Goal: Transaction & Acquisition: Purchase product/service

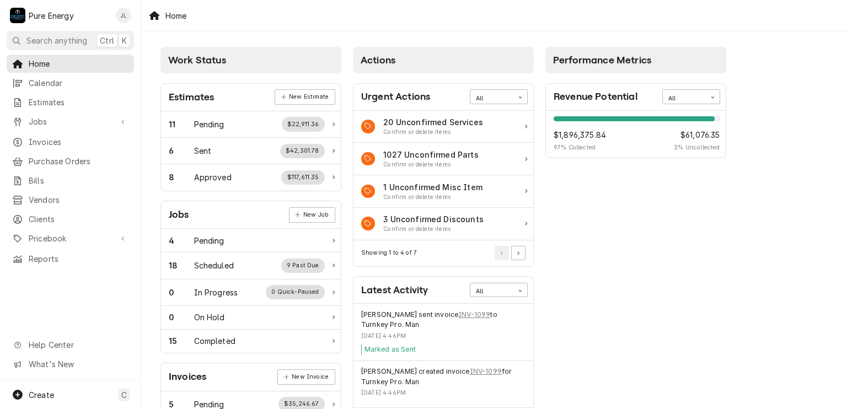
click at [218, 13] on div "Home" at bounding box center [494, 15] width 706 height 31
click at [250, 343] on div "15 Completed" at bounding box center [247, 341] width 156 height 12
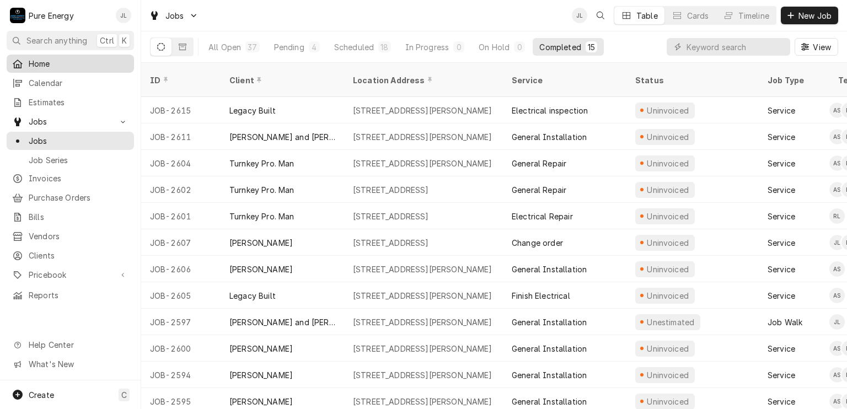
click at [78, 61] on span "Home" at bounding box center [79, 64] width 100 height 12
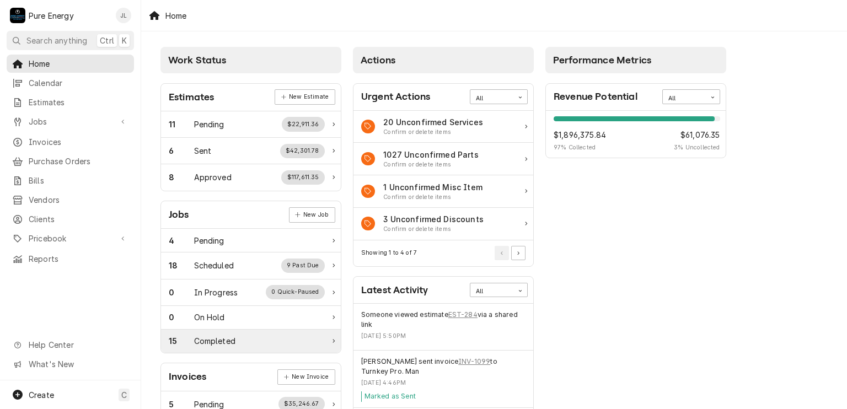
click at [230, 338] on div "Completed" at bounding box center [214, 341] width 41 height 12
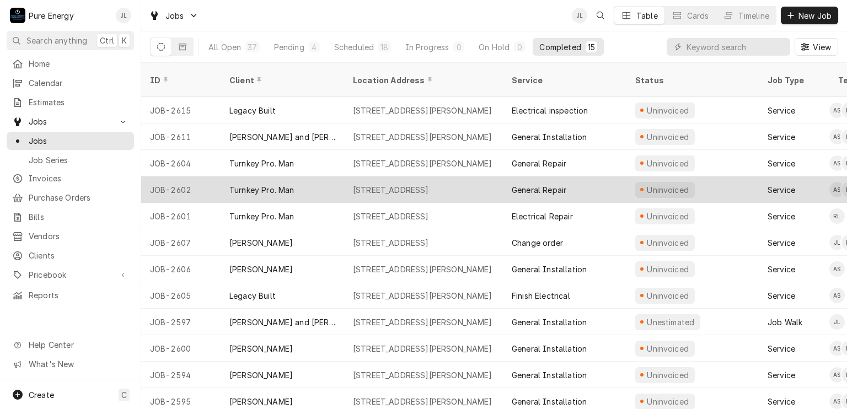
click at [613, 177] on div "General Repair" at bounding box center [565, 190] width 124 height 26
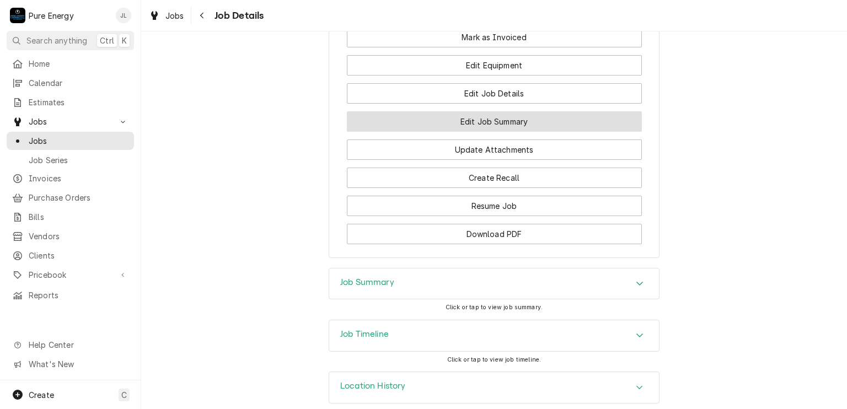
scroll to position [797, 0]
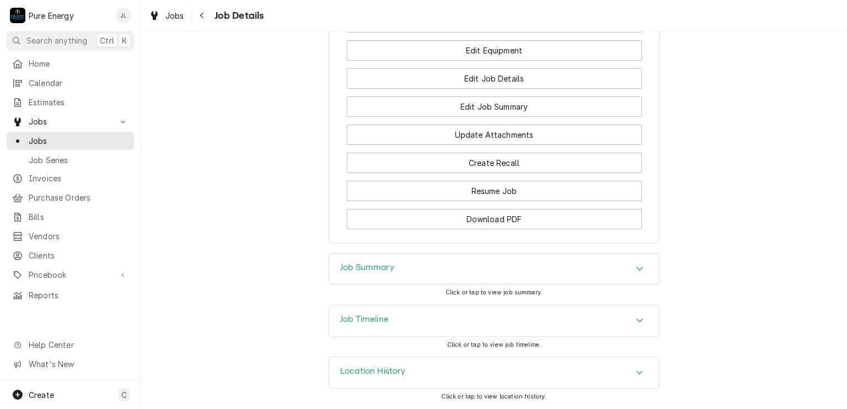
click at [412, 262] on div "Job Summary" at bounding box center [494, 269] width 330 height 31
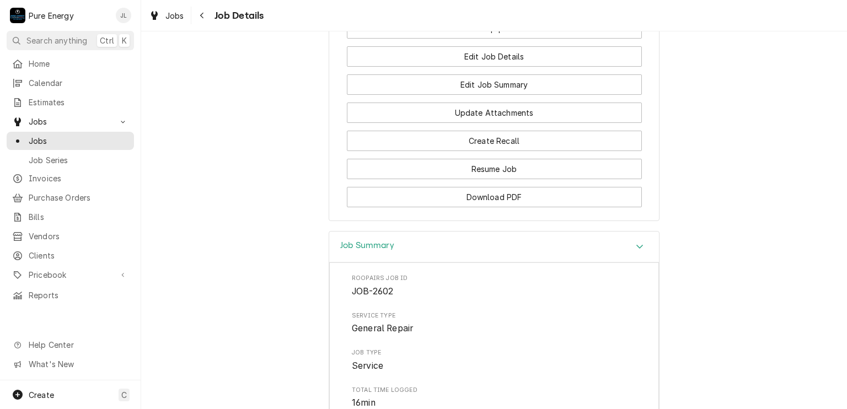
scroll to position [644, 0]
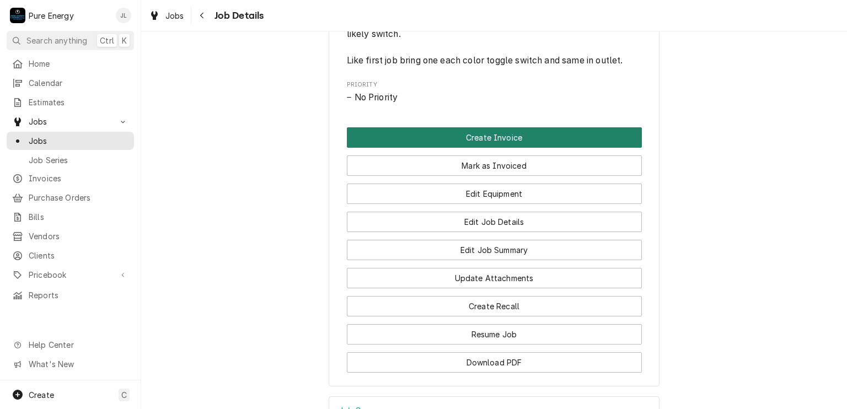
click at [501, 148] on button "Create Invoice" at bounding box center [494, 137] width 295 height 20
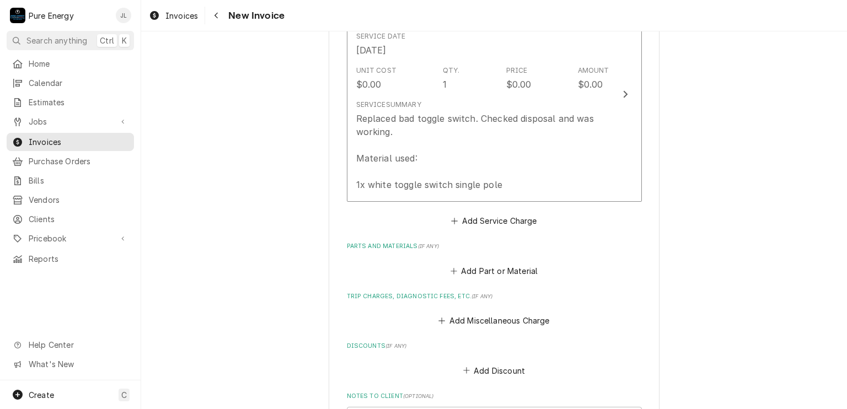
scroll to position [883, 0]
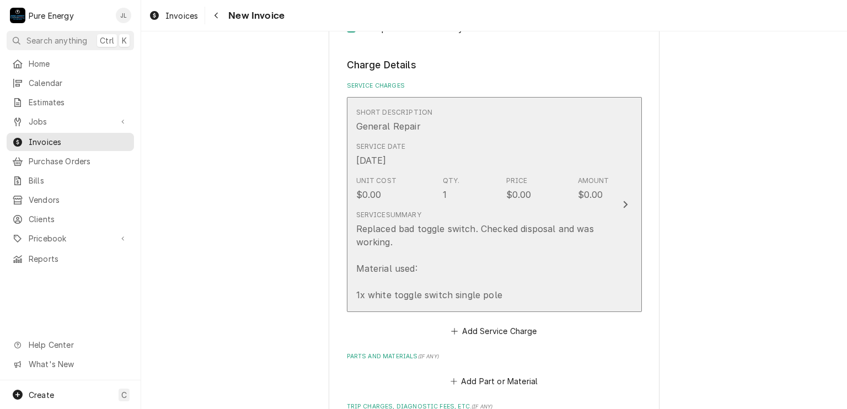
click at [505, 141] on div "Service Date Oct 6, 2025" at bounding box center [482, 154] width 253 height 34
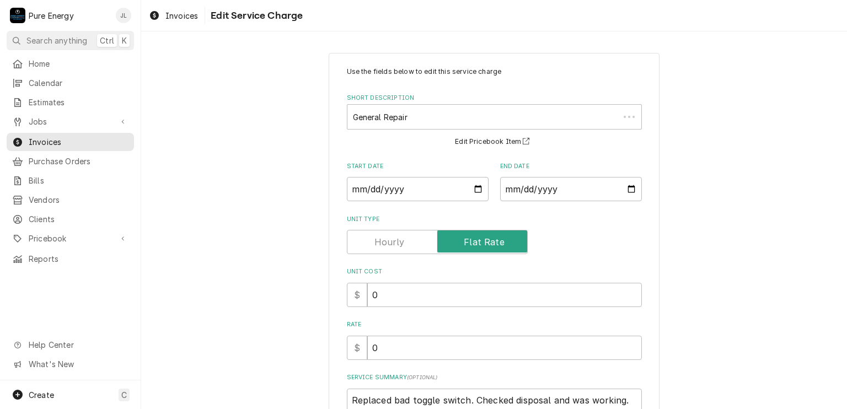
scroll to position [150, 0]
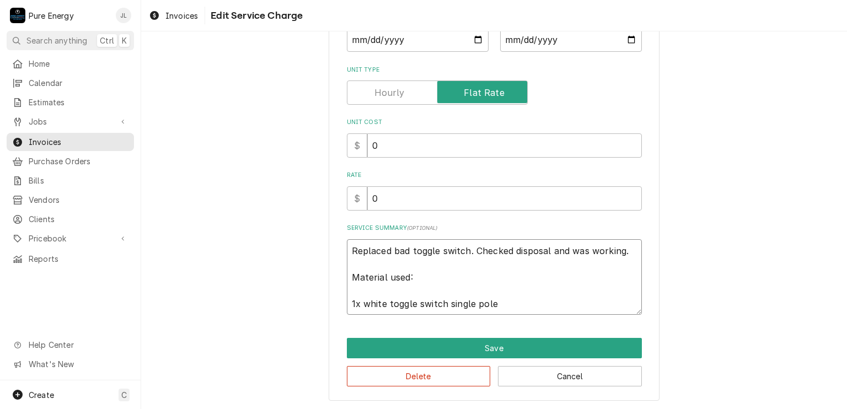
click at [347, 253] on textarea "Replaced bad toggle switch. Checked disposal and was working. Material used: 1x…" at bounding box center [494, 277] width 295 height 76
type textarea "x"
type textarea "TReplaced bad toggle switch. Checked disposal and was working. Material used: 1…"
type textarea "x"
type textarea "Replaced bad toggle switch. Checked disposal and was working. Material used: 1x…"
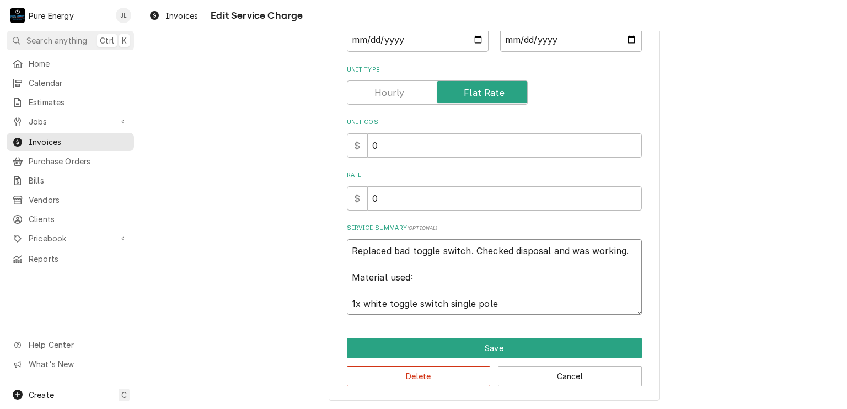
type textarea "x"
type textarea "TReplaced bad toggle switch. Checked disposal and was working. Material used: 1…"
type textarea "x"
type textarea "ThReplaced bad toggle switch. Checked disposal and was working. Material used: …"
type textarea "x"
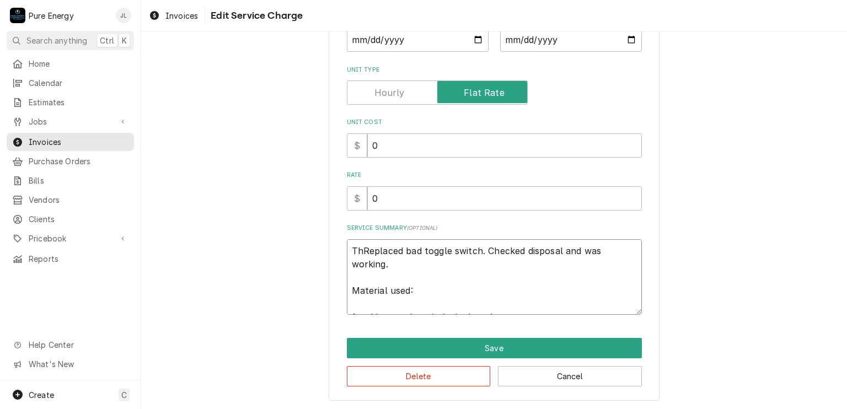
type textarea "TheReplaced bad toggle switch. Checked disposal and was working. Material used:…"
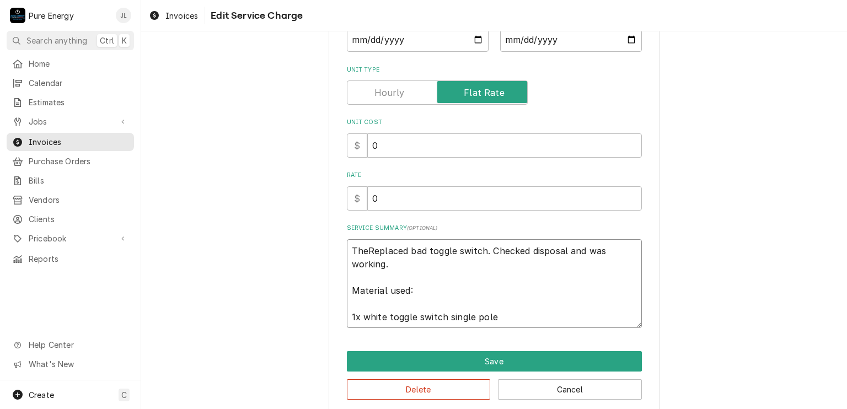
type textarea "x"
type textarea "The Replaced bad toggle switch. Checked disposal and was working. Material used…"
type textarea "x"
type textarea "TheReplaced bad toggle switch. Checked disposal and was working. Material used:…"
type textarea "x"
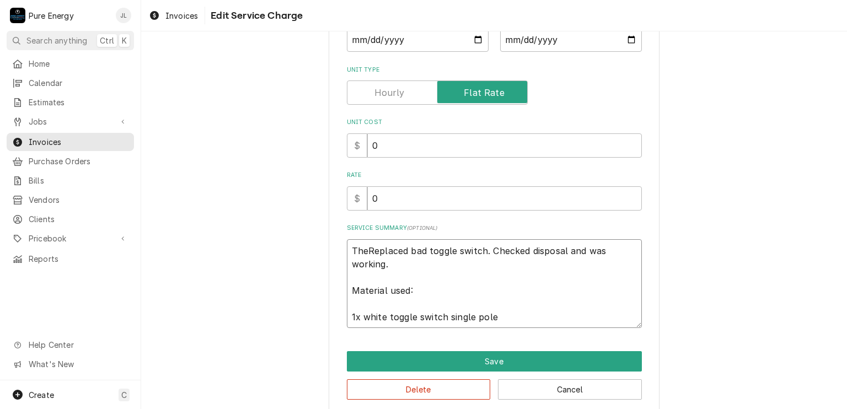
type textarea "ThReplaced bad toggle switch. Checked disposal and was working. Material used: …"
type textarea "x"
type textarea "TReplaced bad toggle switch. Checked disposal and was working. Material used: 1…"
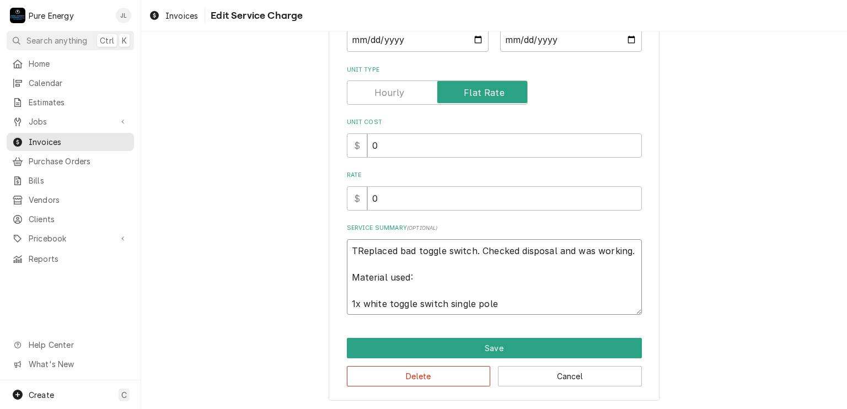
type textarea "x"
type textarea "Replaced bad toggle switch. Checked disposal and was working. Material used: 1x…"
type textarea "x"
type textarea "RReplaced bad toggle switch. Checked disposal and was working. Material used: 1…"
type textarea "x"
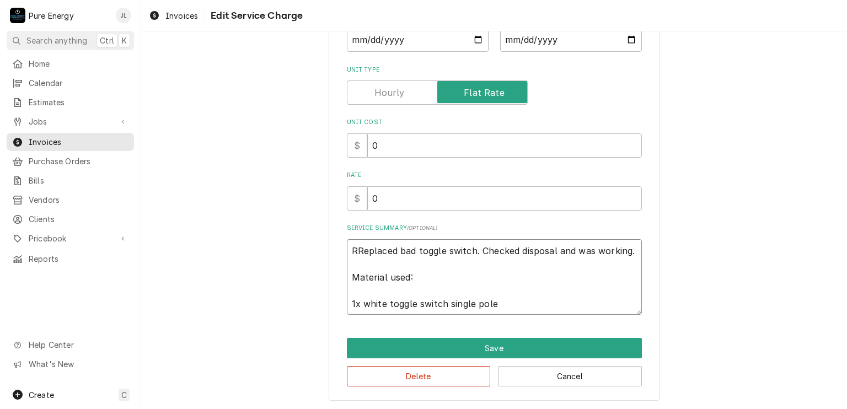
type textarea "ReReplaced bad toggle switch. Checked disposal and was working. Material used: …"
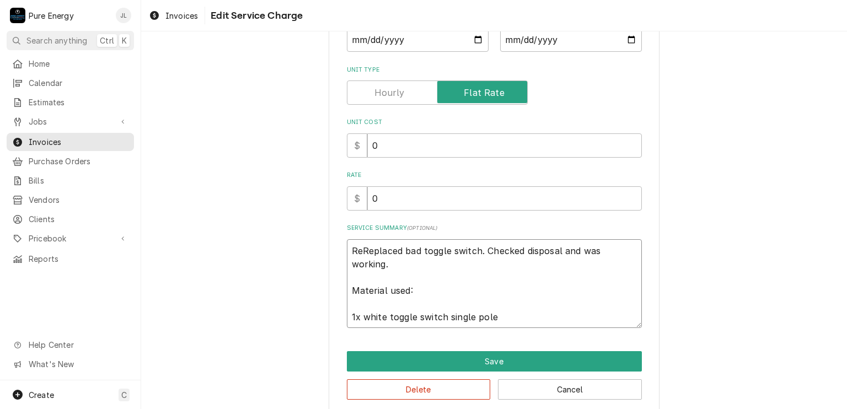
type textarea "x"
type textarea "RepReplaced bad toggle switch. Checked disposal and was working. Material used:…"
type textarea "x"
type textarea "RepoReplaced bad toggle switch. Checked disposal and was working. Material used…"
type textarea "x"
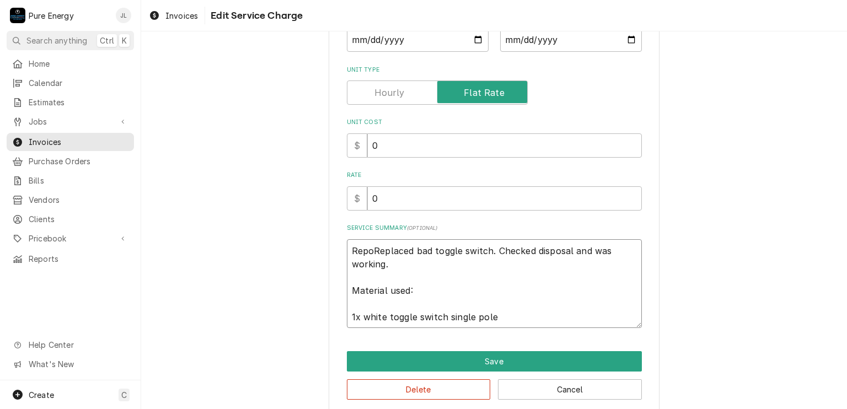
type textarea "ReporReplaced bad toggle switch. Checked disposal and was working. Material use…"
type textarea "x"
type textarea "ReportReplaced bad toggle switch. Checked disposal and was working. Material us…"
type textarea "x"
type textarea "ReporteReplaced bad toggle switch. Checked disposal and was working. Material u…"
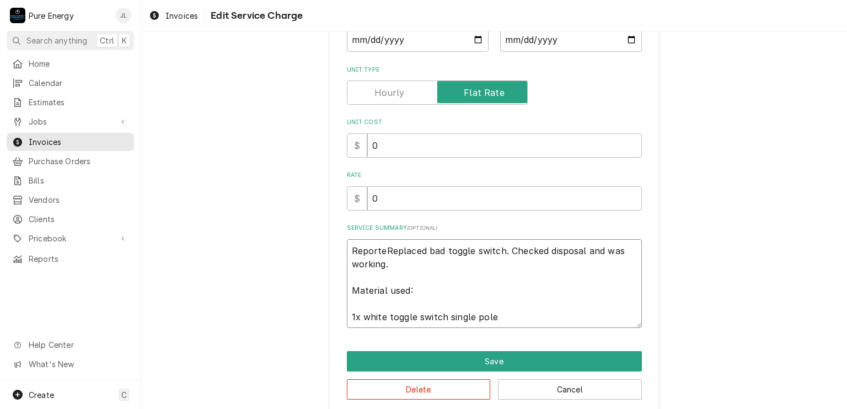
type textarea "x"
type textarea "Reported Replaced bad toggle switch. Checked disposal and was working. Material…"
type textarea "x"
type textarea "Reported thReplaced bad toggle switch. Checked disposal and was working. Materi…"
type textarea "x"
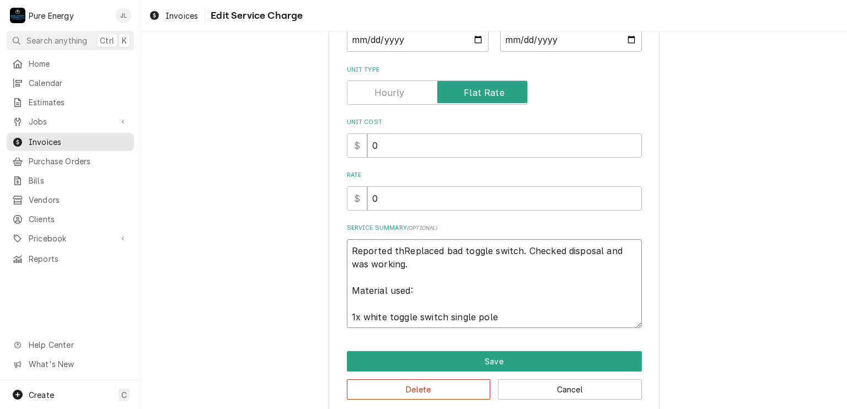
type textarea "Reported theReplaced bad toggle switch. Checked disposal and was working. Mater…"
type textarea "x"
type textarea "Reported the Replaced bad toggle switch. Checked disposal and was working. Mate…"
type textarea "x"
type textarea "Reported the tReplaced bad toggle switch. Checked disposal and was working. Mat…"
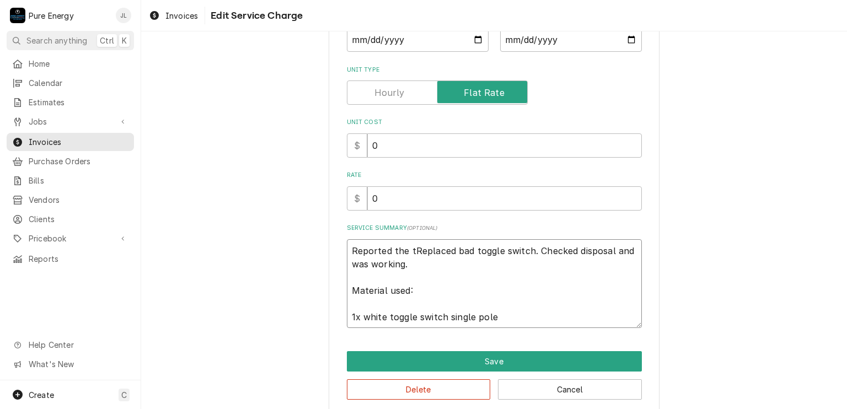
type textarea "x"
type textarea "Reported the thReplaced bad toggle switch. Checked disposal and was working. Ma…"
type textarea "x"
type textarea "Reported the theReplaced bad toggle switch. Checked disposal and was working. M…"
type textarea "x"
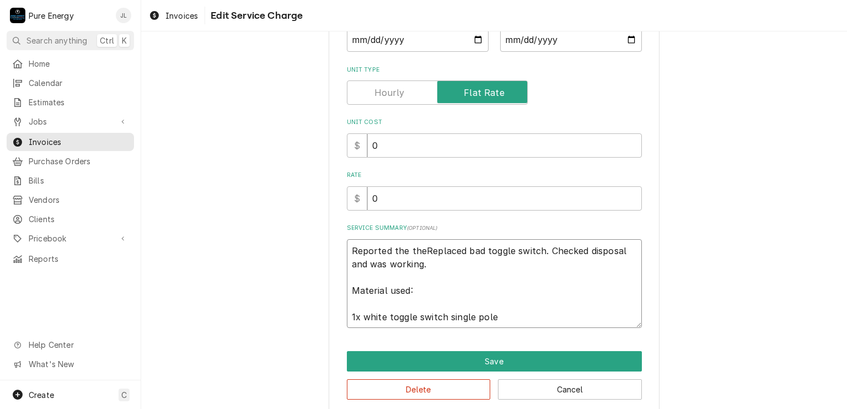
type textarea "Reported the the Replaced bad toggle switch. Checked disposal and was working. …"
type textarea "x"
type textarea "Reported the the pReplaced bad toggle switch. Checked disposal and was working.…"
type textarea "x"
type textarea "Reported the the plReplaced bad toggle switch. Checked disposal and was working…"
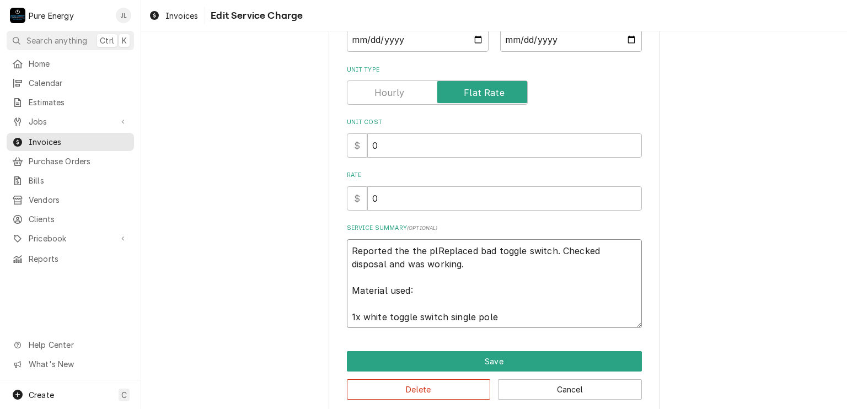
type textarea "x"
type textarea "Reported the the pluReplaced bad toggle switch. Checked disposal and was workin…"
type textarea "x"
type textarea "Reported the the plumReplaced bad toggle switch. Checked disposal and was worki…"
type textarea "x"
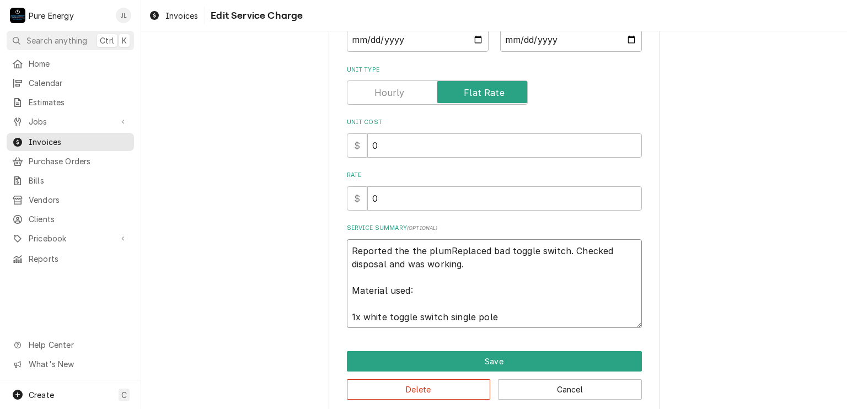
type textarea "Reported the the plumbReplaced bad toggle switch. Checked disposal and was work…"
type textarea "x"
type textarea "Reported the the plumbeReplaced bad toggle switch. Checked disposal and was wor…"
type textarea "x"
type textarea "Reported the the plumber Replaced bad toggle switch. Checked disposal and was w…"
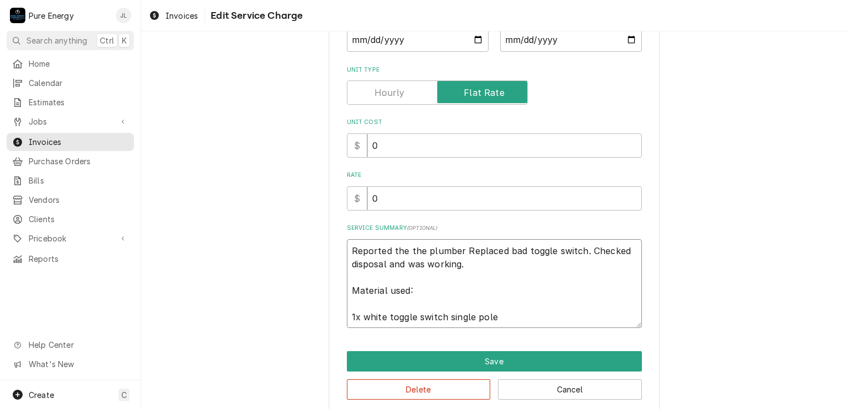
type textarea "x"
type textarea "Reported the the plumber hReplaced bad toggle switch. Checked disposal and was …"
type textarea "x"
type textarea "Reported the the plumber haReplaced bad toggle switch. Checked disposal and was…"
type textarea "x"
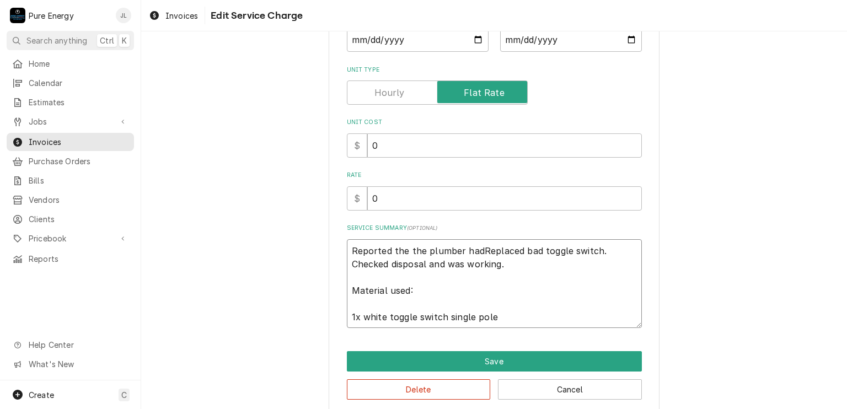
type textarea "Reported the the plumber had Replaced bad toggle switch. Checked disposal and w…"
type textarea "x"
type textarea "Reported the the plumber had wReplaced bad toggle switch. Checked disposal and …"
type textarea "x"
type textarea "Reported the the plumber had weReplaced bad toggle switch. Checked disposal and…"
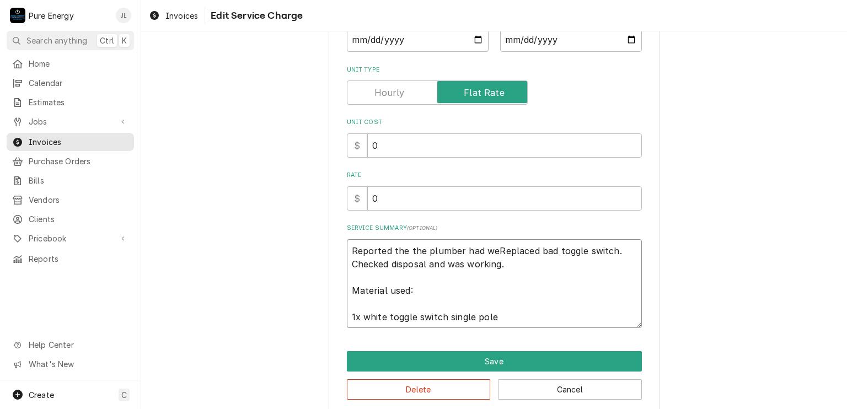
type textarea "x"
type textarea "Reported the the plumber had wenReplaced bad toggle switch. Checked disposal an…"
type textarea "x"
type textarea "Reported the the plumber had wentReplaced bad toggle switch. Checked disposal a…"
type textarea "x"
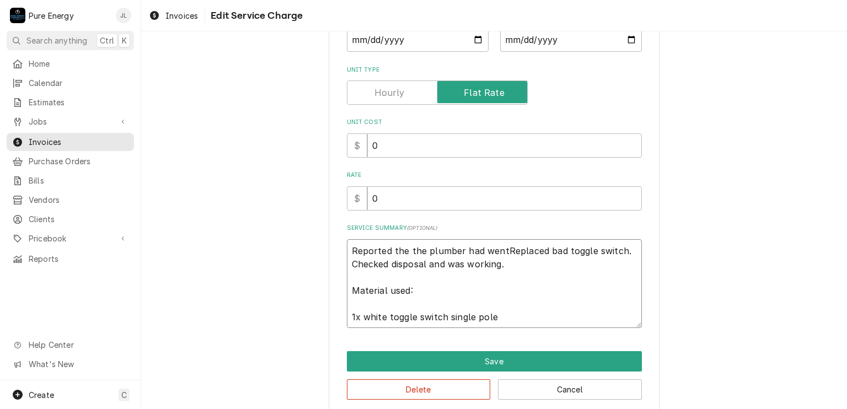
type textarea "Reported the the plumber had went Replaced bad toggle switch. Checked disposal …"
type textarea "x"
type textarea "Reported the the plumber had went oReplaced bad toggle switch. Checked disposal…"
type textarea "x"
type textarea "Reported the the plumber had went ouReplaced bad toggle switch. Checked disposa…"
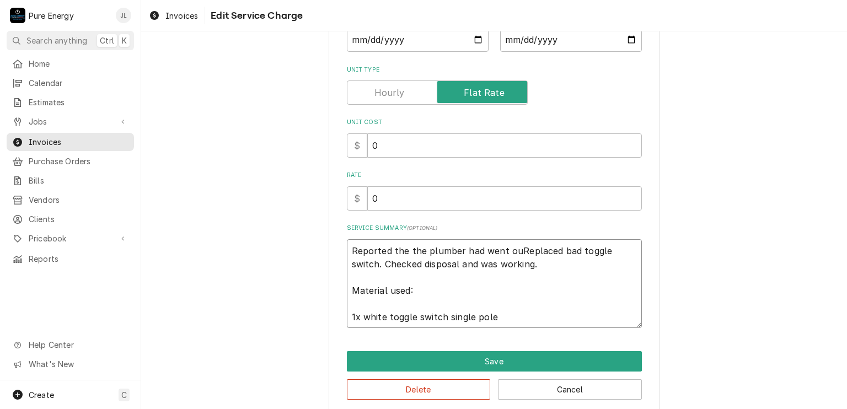
type textarea "x"
type textarea "Reported the the plumber had went out Replaced bad toggle switch. Checked dispo…"
type textarea "x"
type textarea "Reported the the plumber had went out anReplaced bad toggle switch. Checked dis…"
type textarea "x"
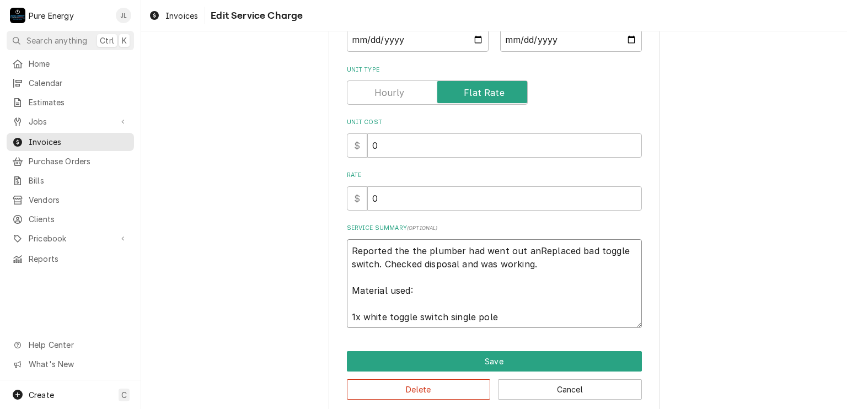
type textarea "Reported the the plumber had went out andReplaced bad toggle switch. Checked di…"
type textarea "x"
type textarea "Reported the the plumber had went out and Replaced bad toggle switch. Checked d…"
type textarea "x"
type textarea "Reported the the plumber had went out and rReplaced bad toggle switch. Checked …"
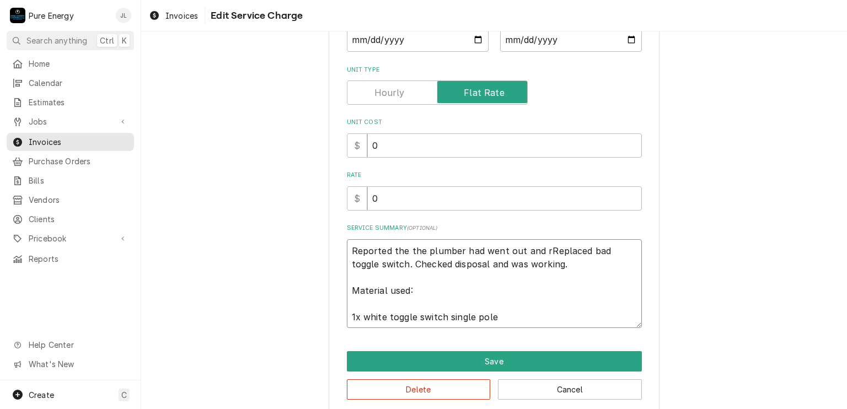
type textarea "x"
type textarea "Reported the the plumber had went out and reReplaced bad toggle switch. Checked…"
type textarea "x"
type textarea "Reported the the plumber had went out and repReplaced bad toggle switch. Checke…"
type textarea "x"
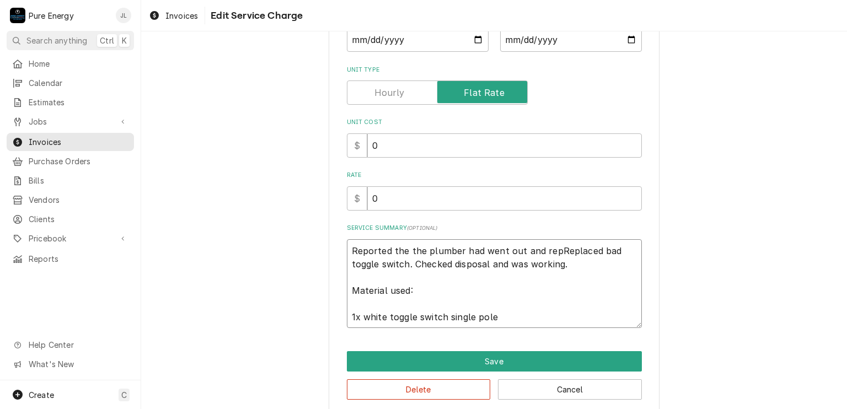
type textarea "Reported the the plumber had went out and replReplaced bad toggle switch. Check…"
type textarea "x"
type textarea "Reported the the plumber had went out and replaReplaced bad toggle switch. Chec…"
type textarea "x"
type textarea "Reported the the plumber had went out and replacReplaced bad toggle switch. Che…"
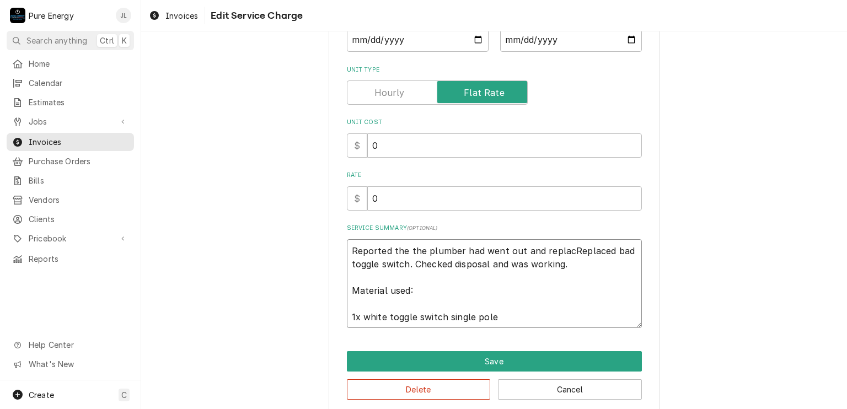
type textarea "x"
type textarea "Reported the the plumber had went out and replaceReplaced bad toggle switch. Ch…"
type textarea "x"
type textarea "Reported the the plumber had went out and replace Replaced bad toggle switch. C…"
type textarea "x"
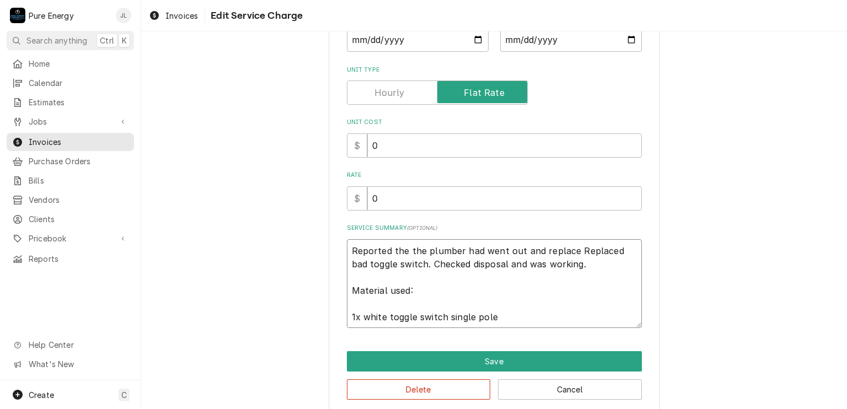
type textarea "Reported the the plumber had went out and replaceReplaced bad toggle switch. Ch…"
type textarea "x"
type textarea "Reported the the plumber had went out and replacedReplaced bad toggle switch. C…"
type textarea "x"
type textarea "Reported the the plumber had went out and replaced Replaced bad toggle switch. …"
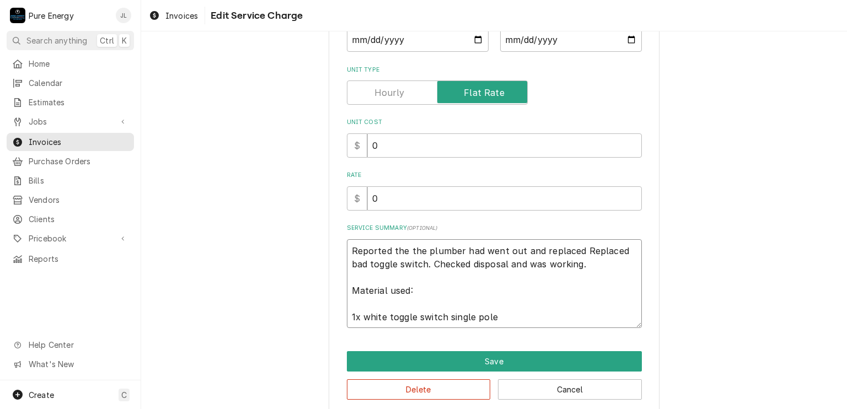
type textarea "x"
type textarea "Reported the the plumber had went out and replaced aReplaced bad toggle switch.…"
type textarea "x"
type textarea "Reported the the plumber had went out and replaced a Replaced bad toggle switch…"
type textarea "x"
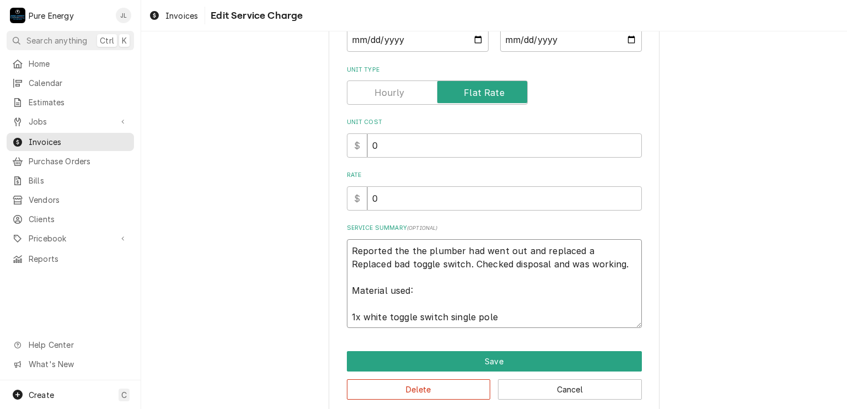
type textarea "Reported the the plumber had went out and replaced a bReplaced bad toggle switc…"
type textarea "x"
type textarea "Reported the the plumber had went out and replaced a boReplaced bad toggle swit…"
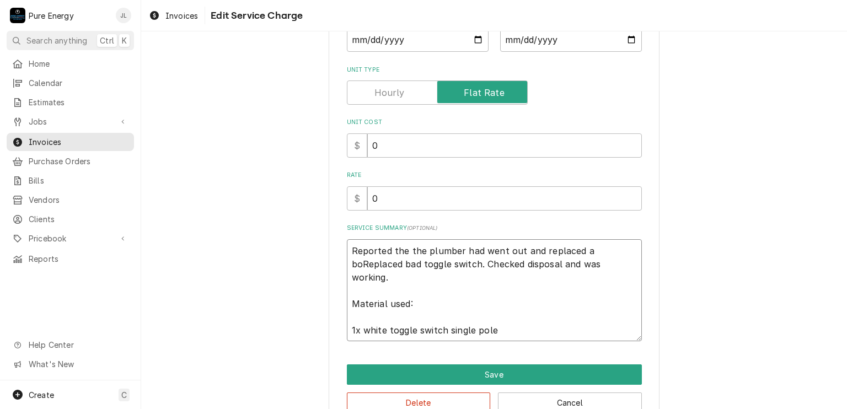
type textarea "x"
type textarea "Reported the the plumber had went out and replaced a bReplaced bad toggle switc…"
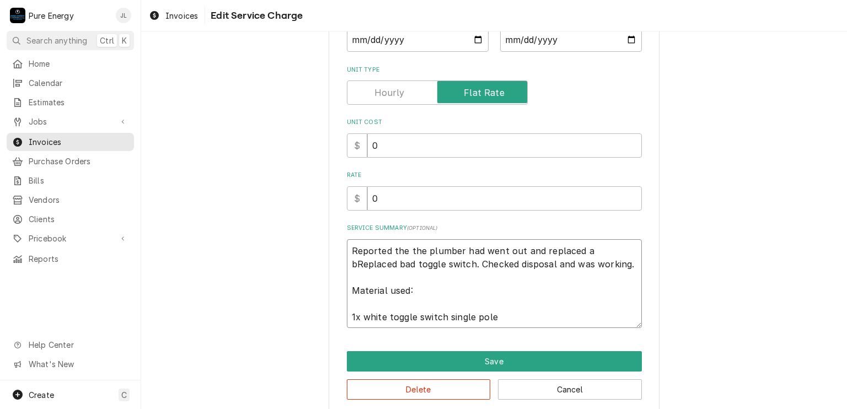
type textarea "x"
type textarea "Reported the the plumber had went out and replaced a baReplaced bad toggle swit…"
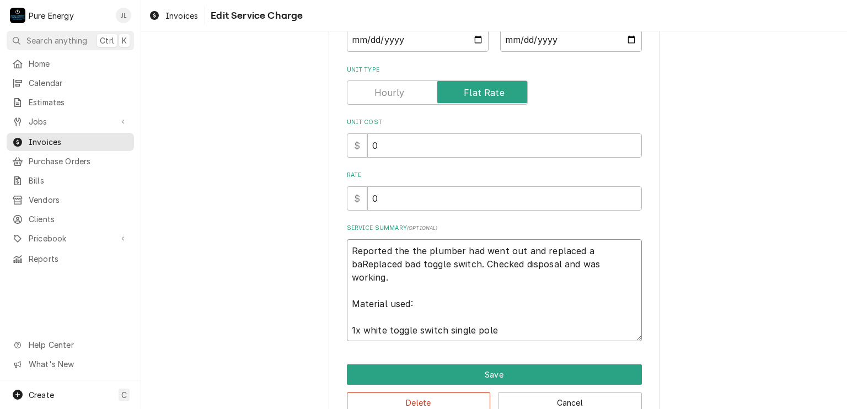
type textarea "x"
type textarea "Reported the the plumber had went out and replaced a badReplaced bad toggle swi…"
type textarea "x"
type textarea "Reported the the plumber had went out and replaced a bad Replaced bad toggle sw…"
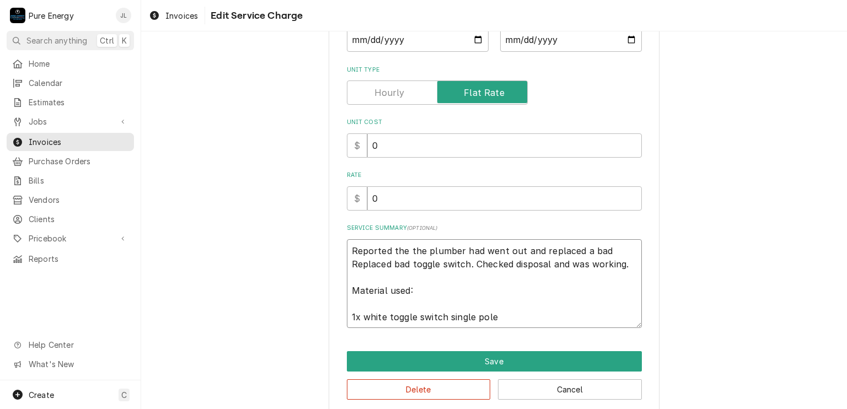
type textarea "x"
type textarea "Reported the the plumber had went out and replaced a bad dReplaced bad toggle s…"
type textarea "x"
type textarea "Reported the the plumber had went out and replaced a bad diReplaced bad toggle …"
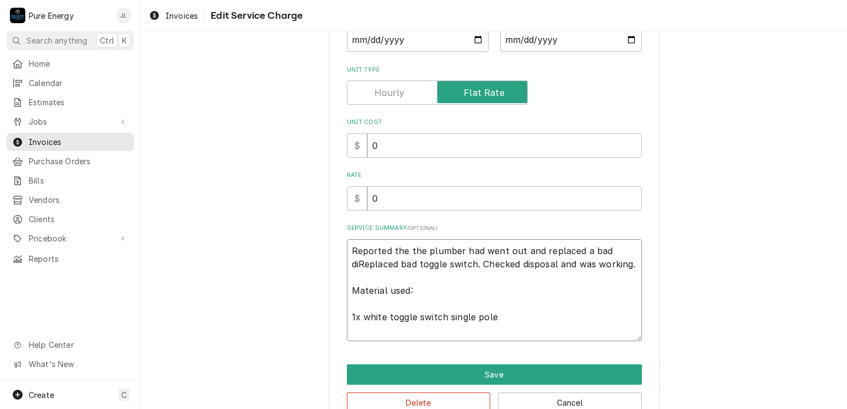
type textarea "x"
type textarea "Reported the the plumber had went out and replaced a bad disReplaced bad toggle…"
type textarea "x"
type textarea "Reported the the plumber had went out and replaced a bad dispReplaced bad toggl…"
type textarea "x"
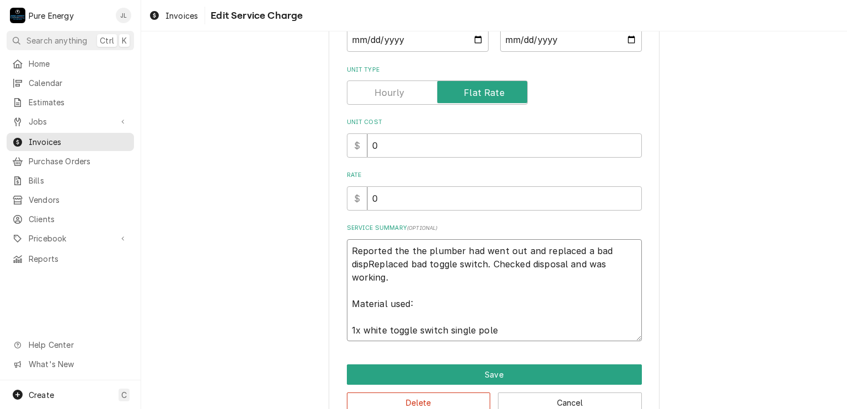
type textarea "Reported the the plumber had went out and replaced a bad dispoReplaced bad togg…"
type textarea "x"
type textarea "Reported the the plumber had went out and replaced a bad dispolReplaced bad tog…"
type textarea "x"
type textarea "Reported the the plumber had went out and replaced a bad dispolsReplaced bad to…"
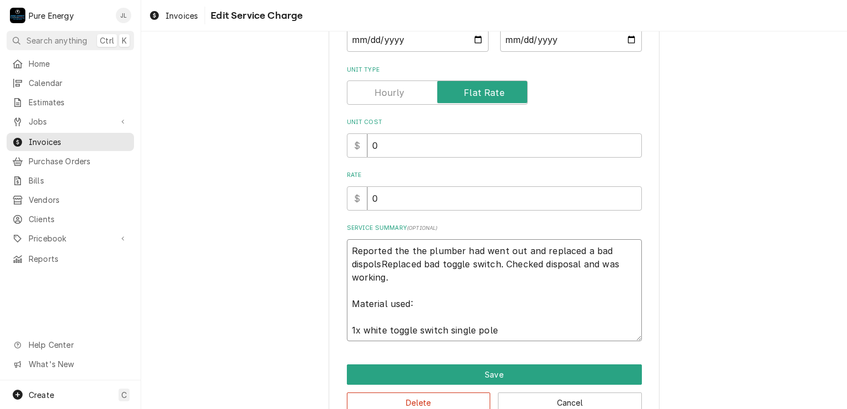
type textarea "x"
type textarea "Reported the the plumber had went out and replaced a bad dispolsaReplaced bad t…"
type textarea "x"
type textarea "Reported the the plumber had went out and replaced a bad dispolsReplaced bad to…"
type textarea "x"
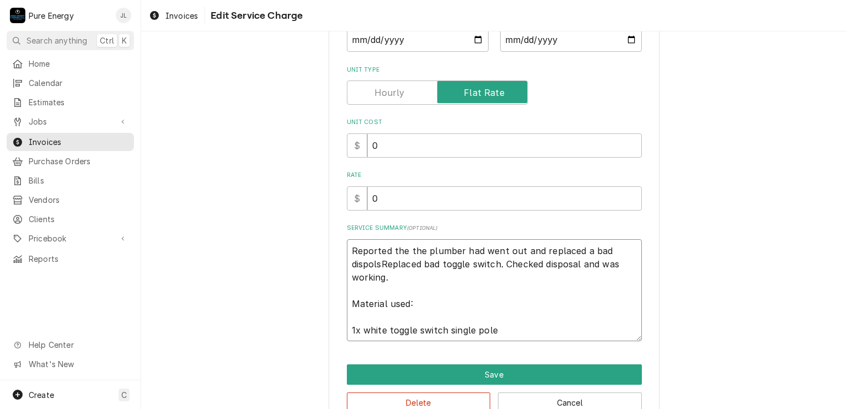
type textarea "Reported the the plumber had went out and replaced a bad dispolReplaced bad tog…"
type textarea "x"
type textarea "Reported the the plumber had went out and replaced a bad dispoReplaced bad togg…"
type textarea "x"
type textarea "Reported the the plumber had went out and replaced a bad disposReplaced bad tog…"
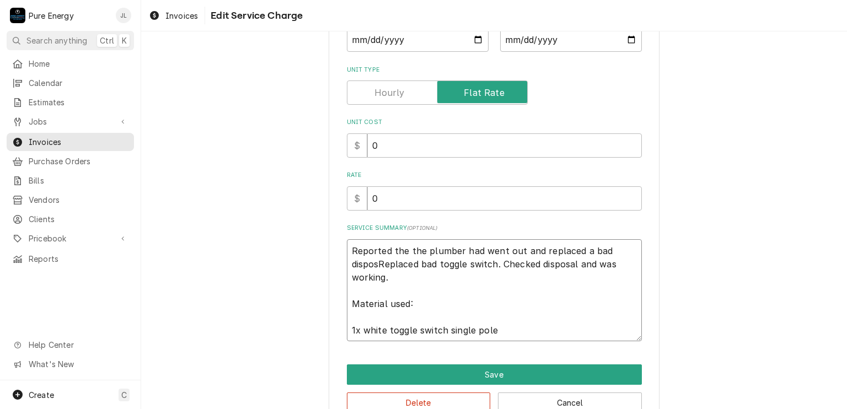
type textarea "x"
type textarea "Reported the the plumber had went out and replaced a bad disposaReplaced bad to…"
type textarea "x"
type textarea "Reported the the plumber had went out and replaced a bad disposalReplaced bad t…"
type textarea "x"
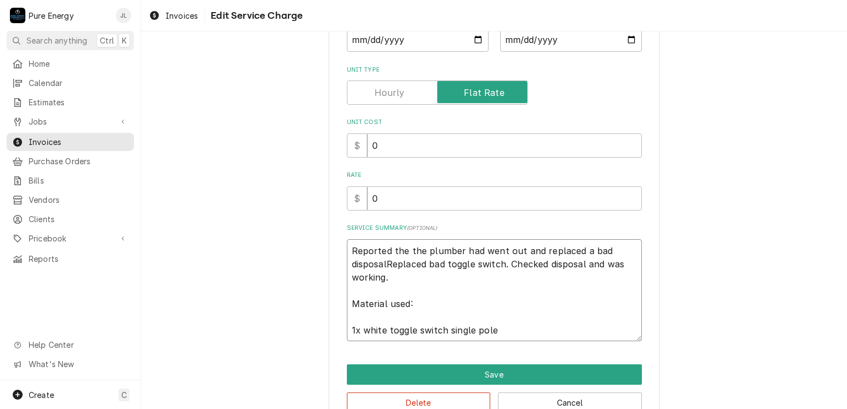
type textarea "Reported the the plumber had went out and replaced a bad disposal Replaced bad …"
type textarea "x"
type textarea "Reported the the plumber had went out and replaced a bad disposal uReplaced bad…"
type textarea "x"
type textarea "Reported the the plumber had went out and replaced a bad disposal unReplaced ba…"
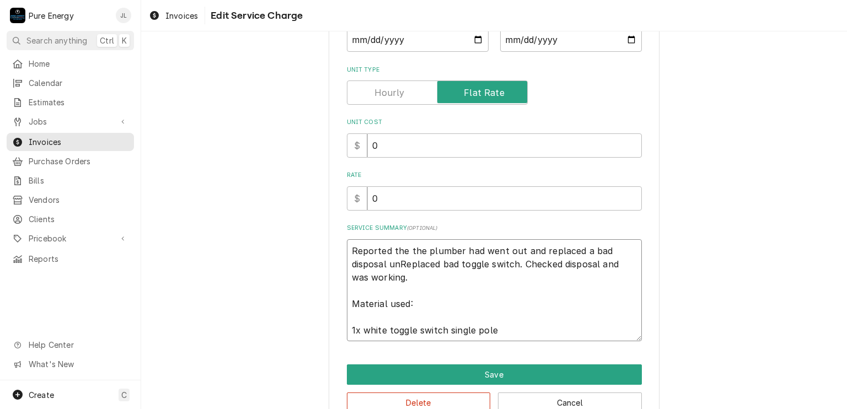
type textarea "x"
type textarea "Reported the the plumber had went out and replaced a bad disposal uniReplaced b…"
type textarea "x"
type textarea "Reported the the plumber had went out and replaced a bad disposal unitReplaced …"
type textarea "x"
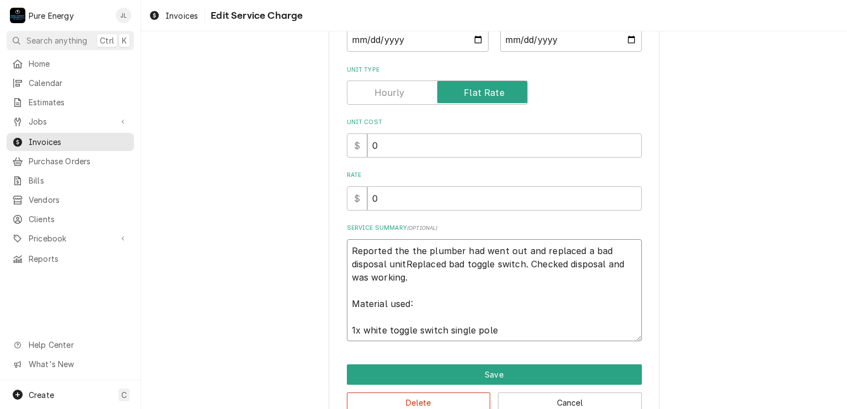
type textarea "Reported the the plumber had went out and replaced a bad disposal unit.Replaced…"
type textarea "x"
type textarea "Reported the the plumber had went out and replaced a bad disposal unit. Replace…"
type textarea "x"
type textarea "Reported the the plumber had went out and replaced a bad disposal unit. Replace…"
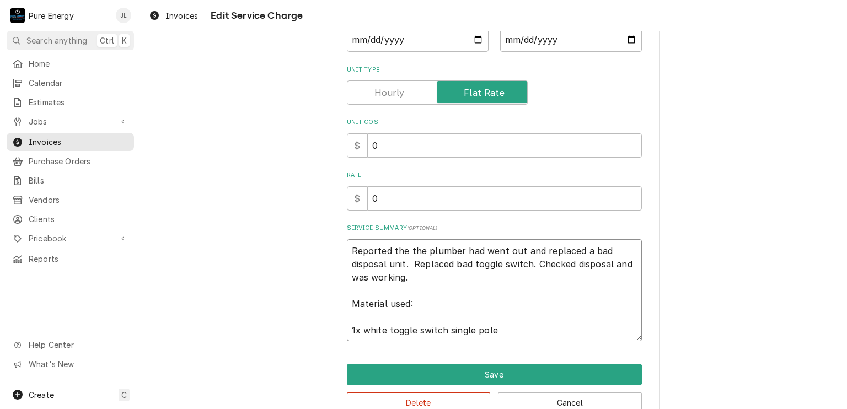
type textarea "x"
type textarea "Reported the the plumber had went out and replaced a bad disposal unit. WhRepla…"
type textarea "x"
type textarea "Reported the the plumber had went out and replaced a bad disposal unit. WheRepl…"
type textarea "x"
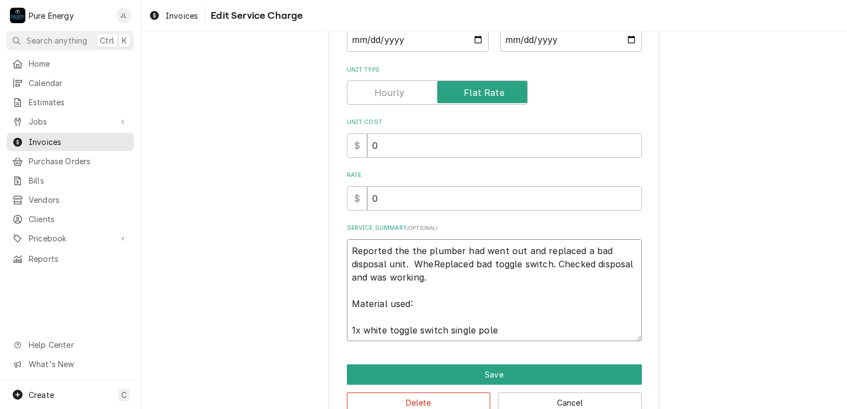
type textarea "Reported the the plumber had went out and replaced a bad disposal unit. WhenRep…"
type textarea "x"
type textarea "Reported the the plumber had went out and replaced a bad disposal unit. When Re…"
type textarea "x"
type textarea "Reported the the plumber had went out and replaced a bad disposal unit. WhenRep…"
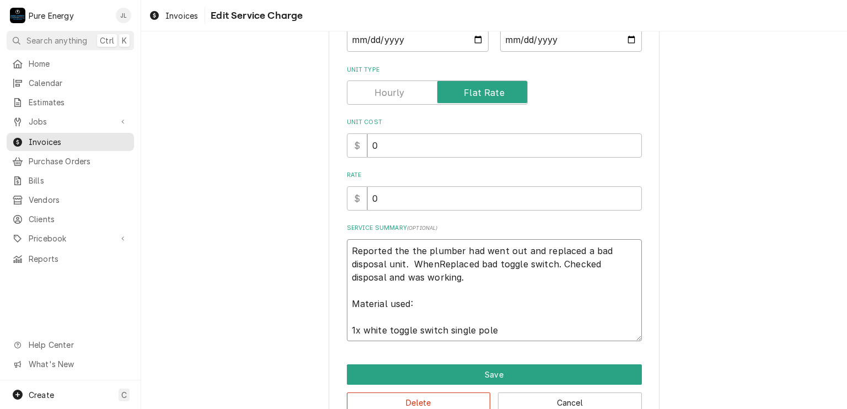
type textarea "x"
type textarea "Reported the the plumber had went out and replaced a bad disposal unit. WheRepl…"
type textarea "x"
type textarea "Reported the the plumber had went out and replaced a bad disposal unit. WhRepla…"
type textarea "x"
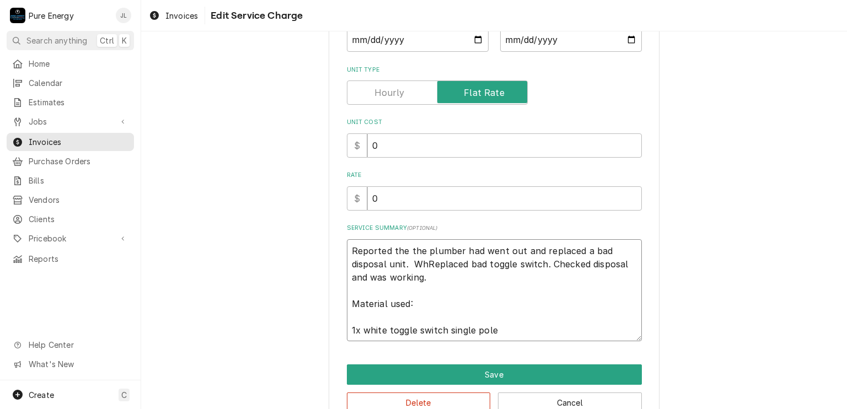
type textarea "Reported the the plumber had went out and replaced a bad disposal unit. WReplac…"
type textarea "x"
type textarea "Reported the the plumber had went out and replaced a bad disposal unit. Replace…"
type textarea "x"
type textarea "Reported the the plumber had went out and replaced a bad disposal unit. Replace…"
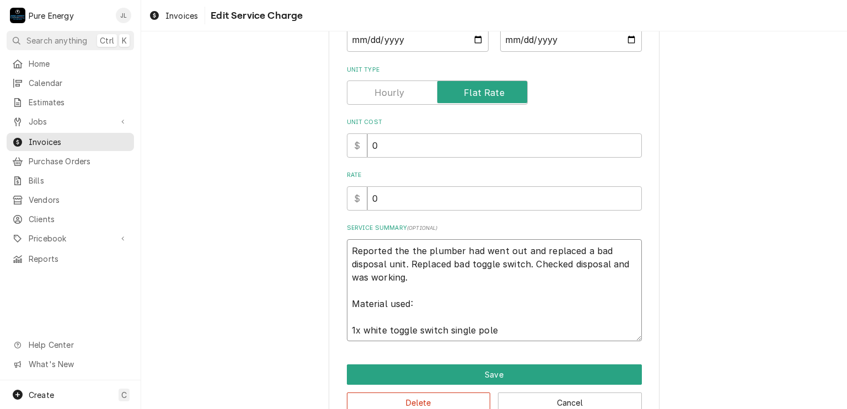
type textarea "x"
type textarea "Reported the the plumber had went out and replaced a bad disposal unit.Replaced…"
type textarea "x"
type textarea "Reported the the plumber had went out and replaced a bad disposal unitReplaced …"
type textarea "x"
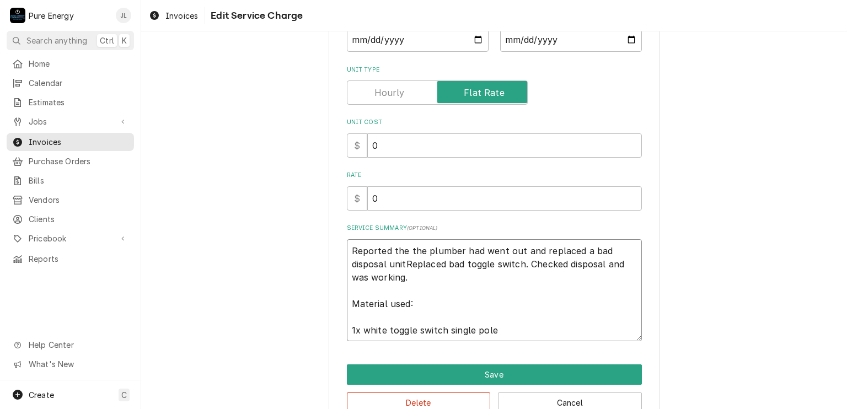
type textarea "Reported the the plumber had went out and replaced a bad disposal uniReplaced b…"
click at [472, 279] on textarea "Reported the the plumber had went out and checked possible bad disposal unit. H…" at bounding box center [494, 290] width 295 height 103
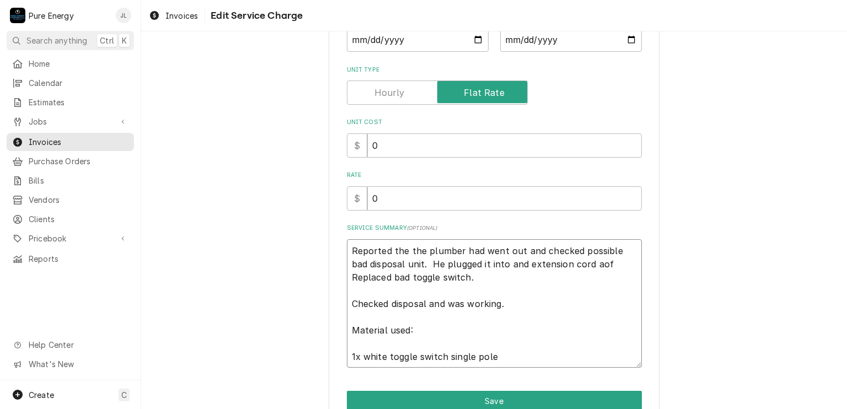
click at [598, 265] on textarea "Reported the the plumber had went out and checked possible bad disposal unit. H…" at bounding box center [494, 303] width 295 height 129
click at [347, 276] on textarea "Reported the the plumber had went out and checked possible bad disposal unit. H…" at bounding box center [494, 303] width 295 height 129
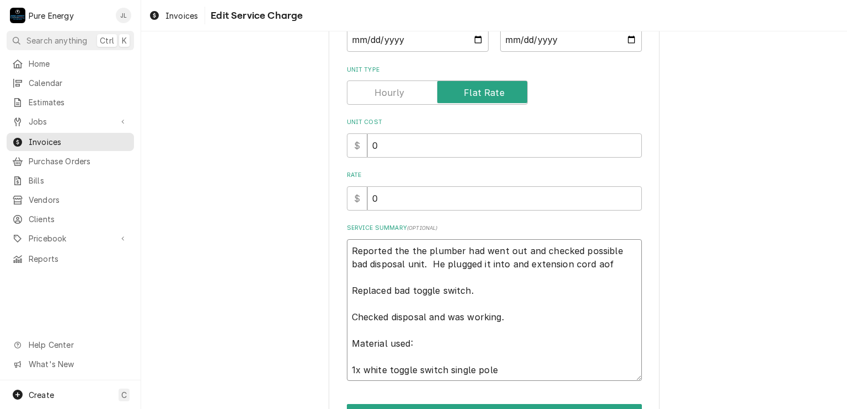
click at [611, 264] on textarea "Reported the the plumber had went out and checked possible bad disposal unit. H…" at bounding box center [494, 310] width 295 height 142
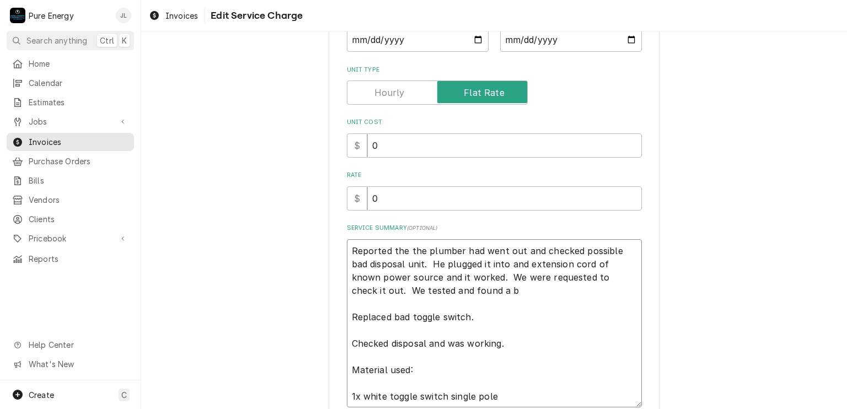
click at [611, 264] on textarea "Reported the the plumber had went out and checked possible bad disposal unit. H…" at bounding box center [494, 323] width 295 height 169
click at [521, 294] on textarea "Reported the the plumber had went out and checked possible bad disposal unit. H…" at bounding box center [494, 323] width 295 height 169
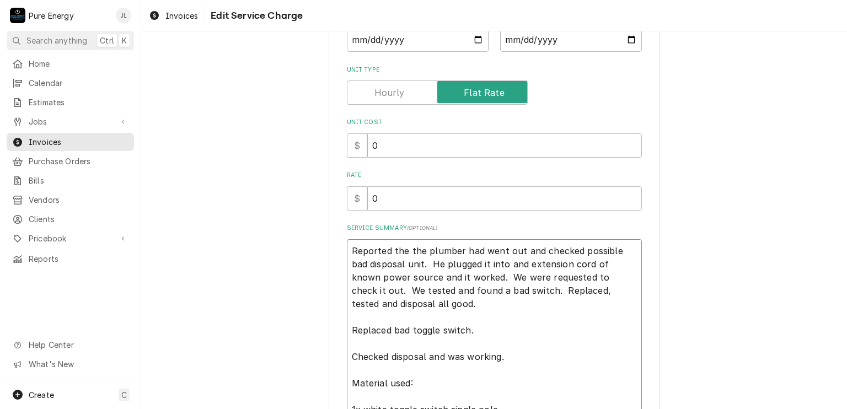
scroll to position [255, 0]
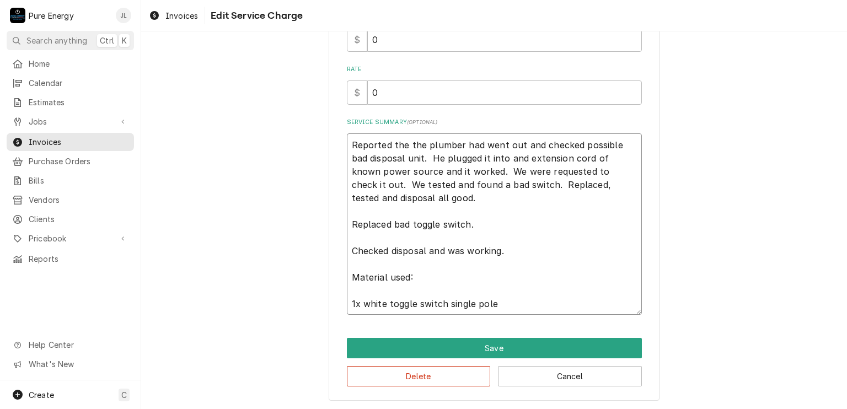
drag, startPoint x: 503, startPoint y: 300, endPoint x: 358, endPoint y: 212, distance: 170.0
click at [358, 212] on textarea "Reported the the plumber had went out and checked possible bad disposal unit. H…" at bounding box center [494, 225] width 295 height 182
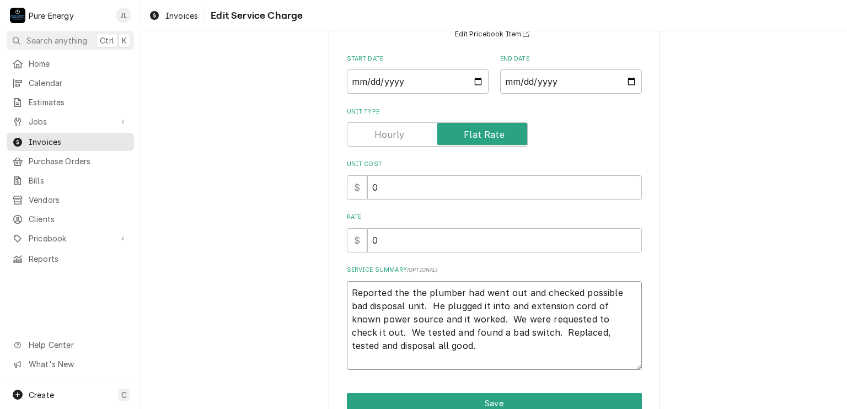
scroll to position [163, 0]
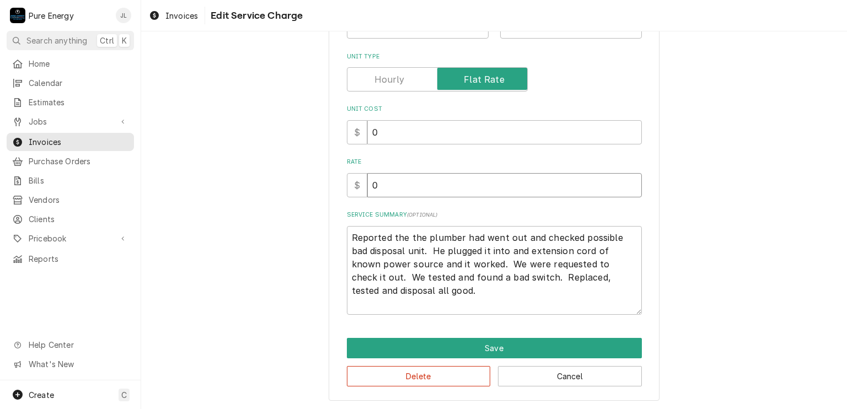
click at [418, 193] on input "0" at bounding box center [504, 185] width 275 height 24
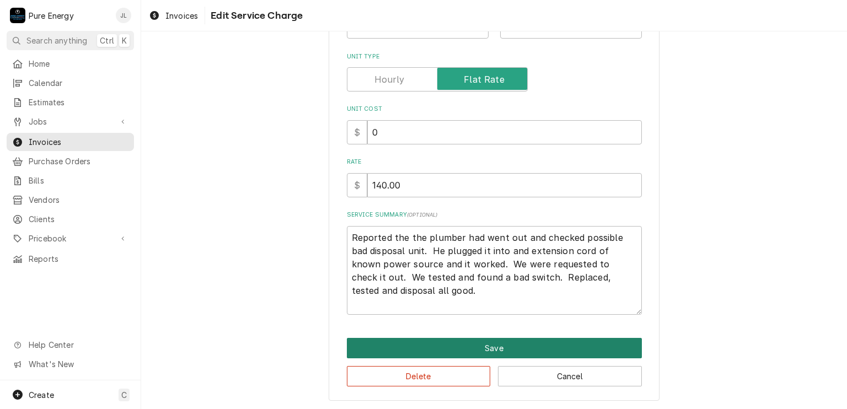
click at [531, 351] on button "Save" at bounding box center [494, 348] width 295 height 20
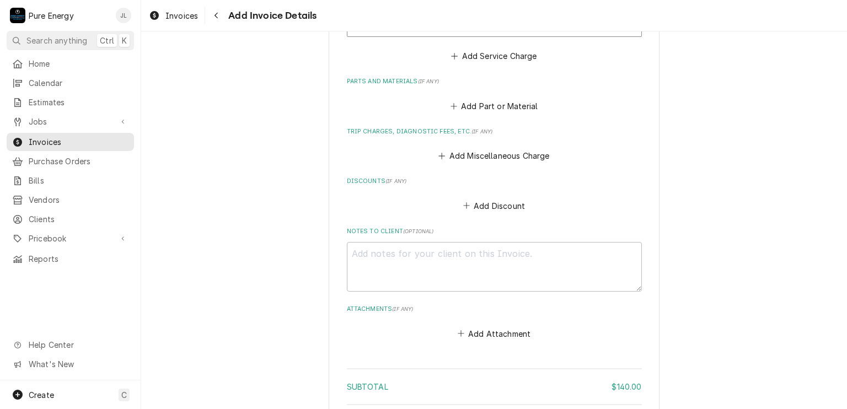
scroll to position [1283, 0]
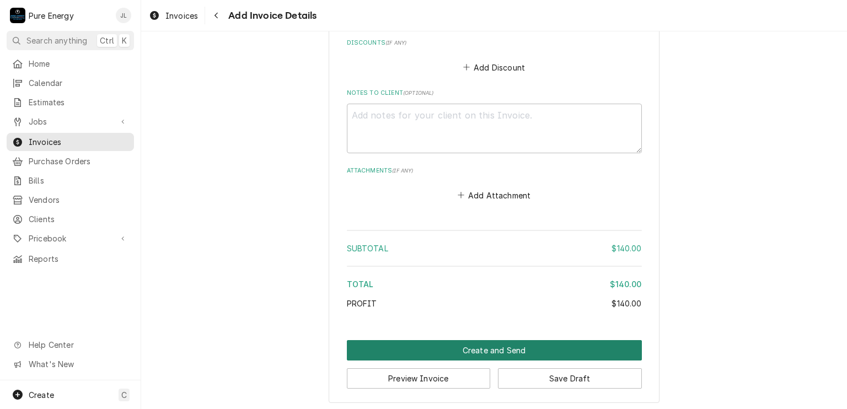
click at [479, 346] on button "Create and Send" at bounding box center [494, 350] width 295 height 20
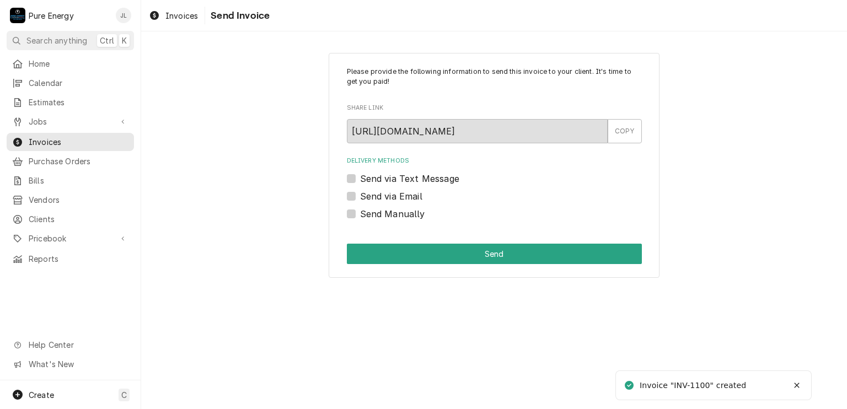
click at [360, 212] on label "Send Manually" at bounding box center [392, 213] width 65 height 13
click at [360, 212] on input "Send Manually" at bounding box center [507, 219] width 295 height 24
checkbox input "true"
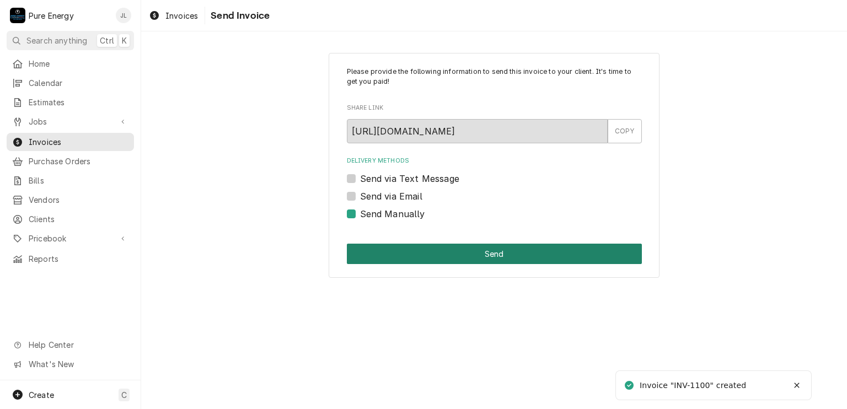
click at [472, 245] on button "Send" at bounding box center [494, 254] width 295 height 20
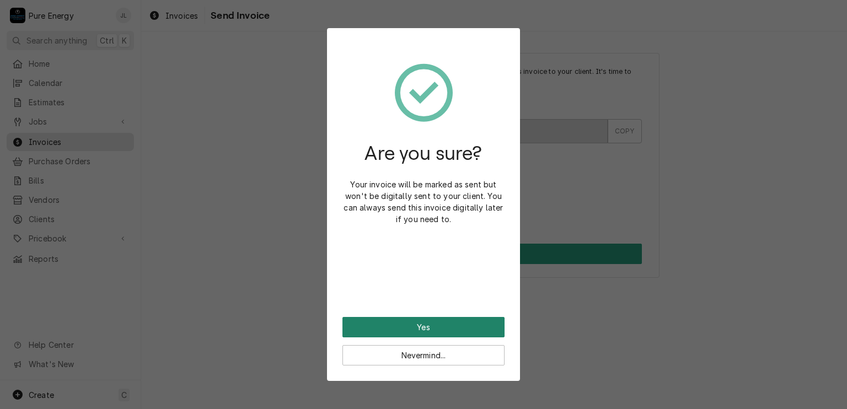
click at [397, 323] on button "Yes" at bounding box center [424, 327] width 162 height 20
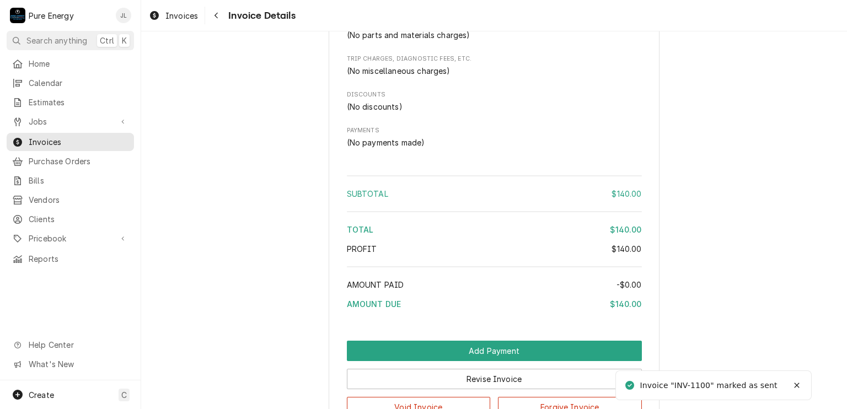
scroll to position [974, 0]
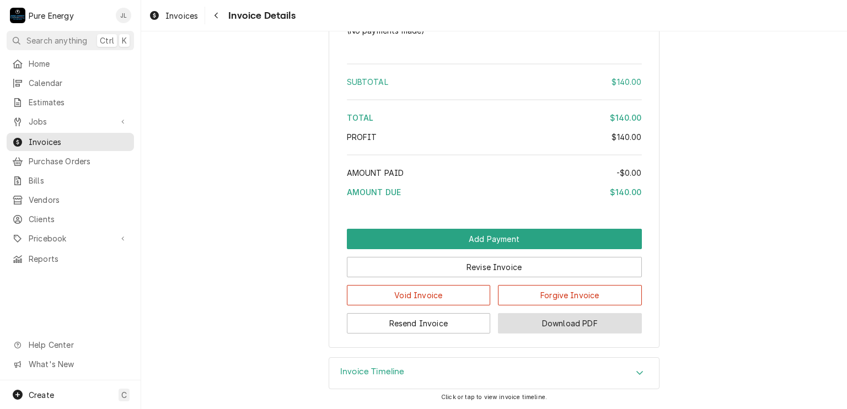
click at [568, 322] on button "Download PDF" at bounding box center [570, 323] width 144 height 20
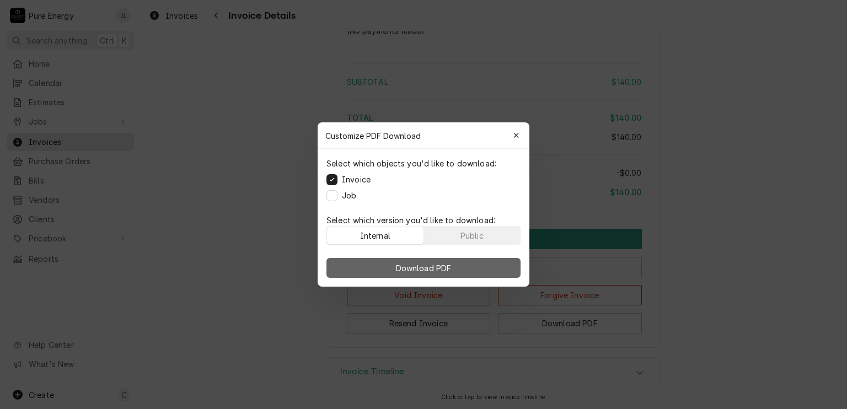
click at [434, 260] on button "Download PDF" at bounding box center [424, 268] width 194 height 20
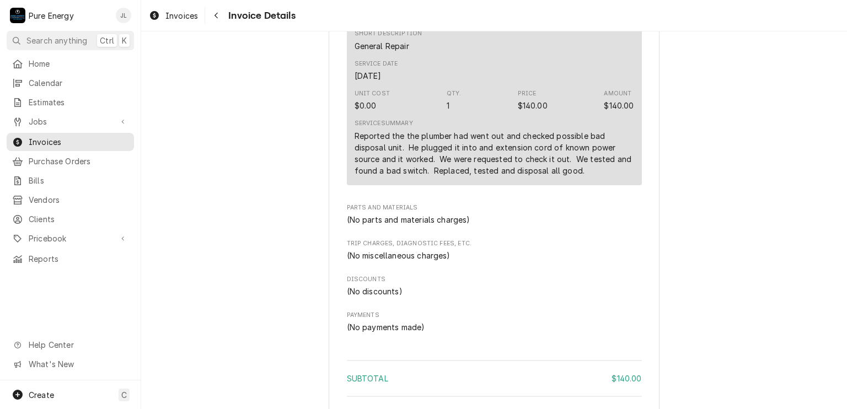
scroll to position [367, 0]
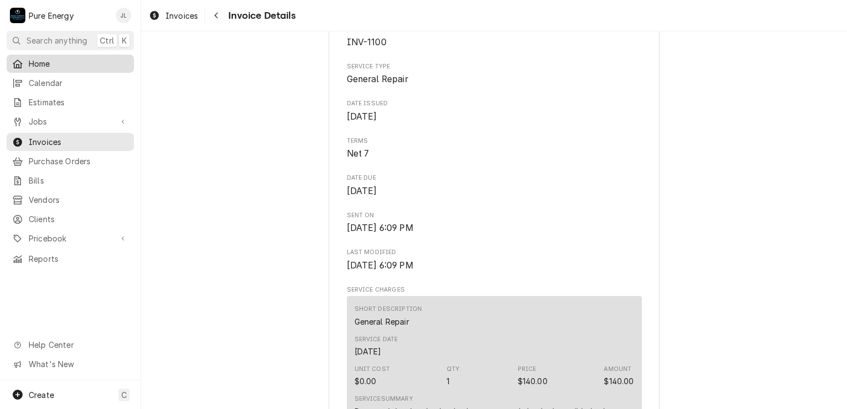
click at [85, 63] on span "Home" at bounding box center [79, 64] width 100 height 12
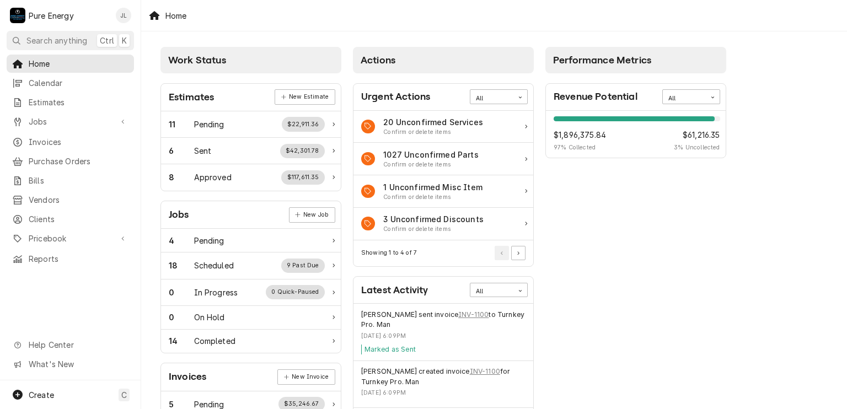
scroll to position [55, 0]
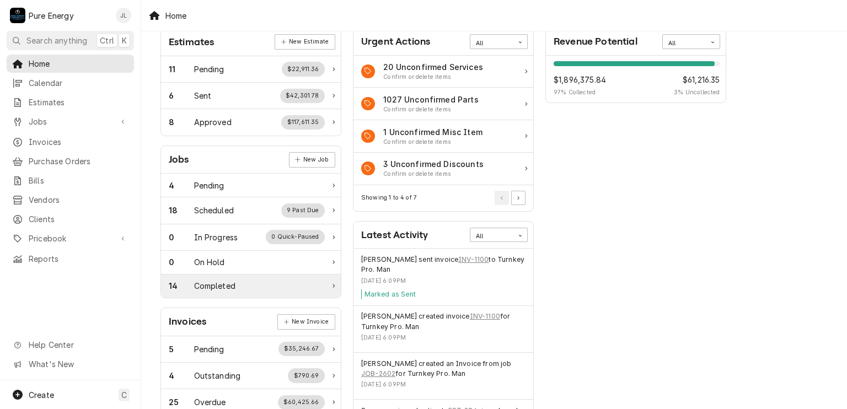
click at [228, 284] on div "Completed" at bounding box center [214, 286] width 41 height 12
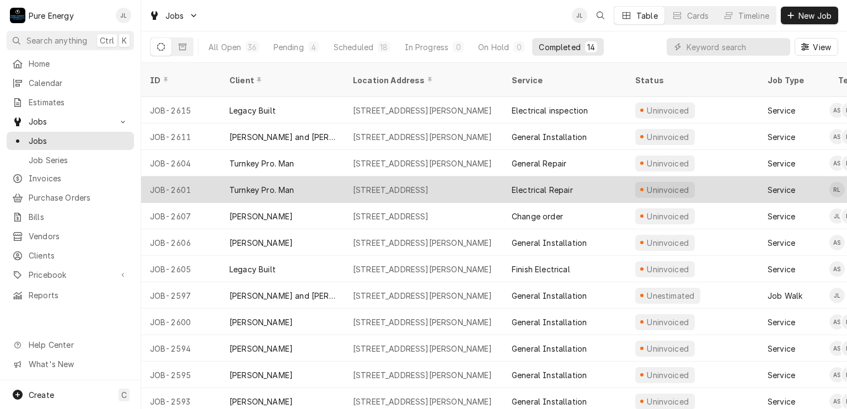
click at [614, 177] on div "Electrical Repair" at bounding box center [565, 190] width 124 height 26
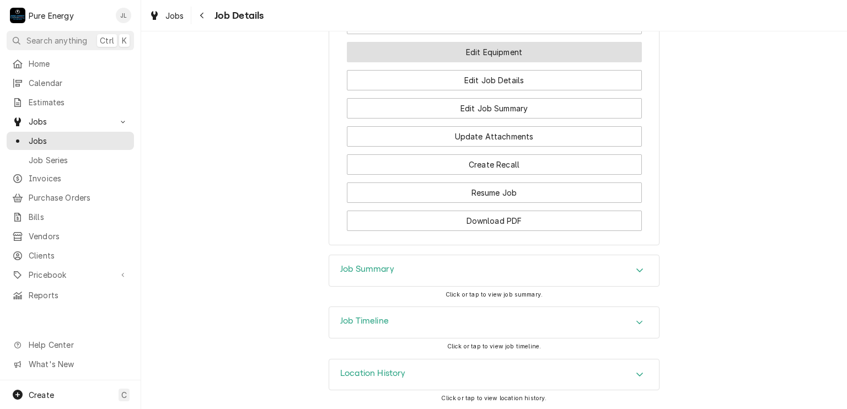
scroll to position [783, 0]
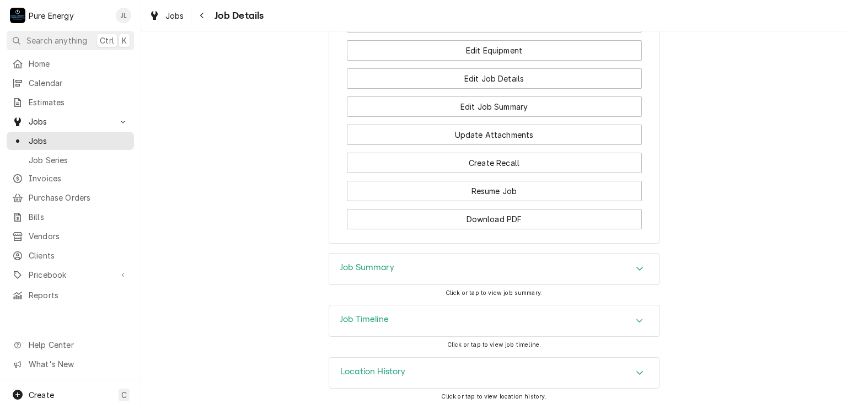
click at [451, 268] on div "Job Summary" at bounding box center [494, 269] width 330 height 31
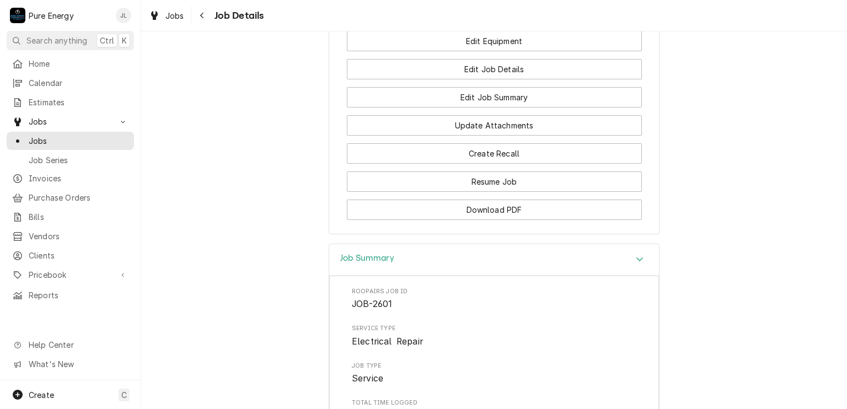
scroll to position [618, 0]
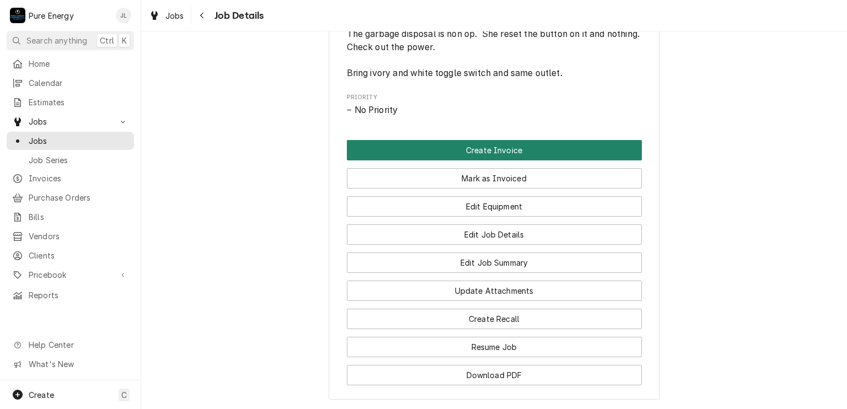
click at [519, 156] on button "Create Invoice" at bounding box center [494, 150] width 295 height 20
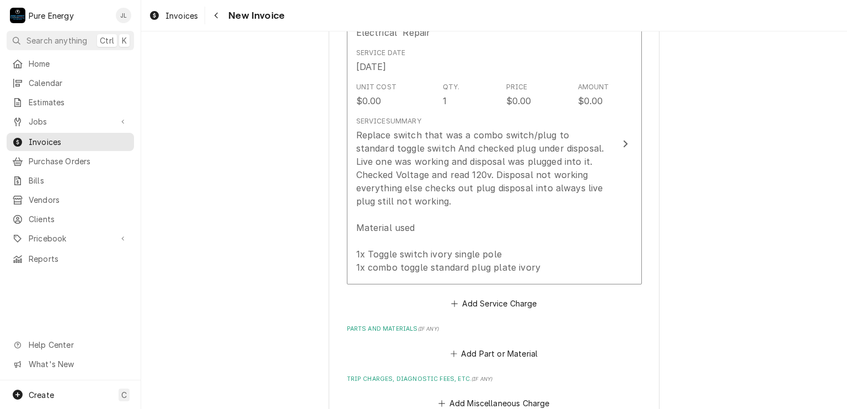
scroll to position [921, 0]
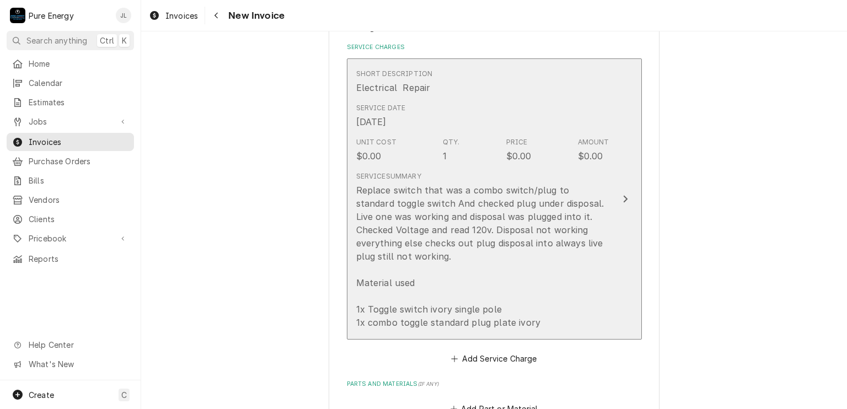
click at [494, 99] on div "Service Date Oct 6, 2025" at bounding box center [482, 116] width 253 height 34
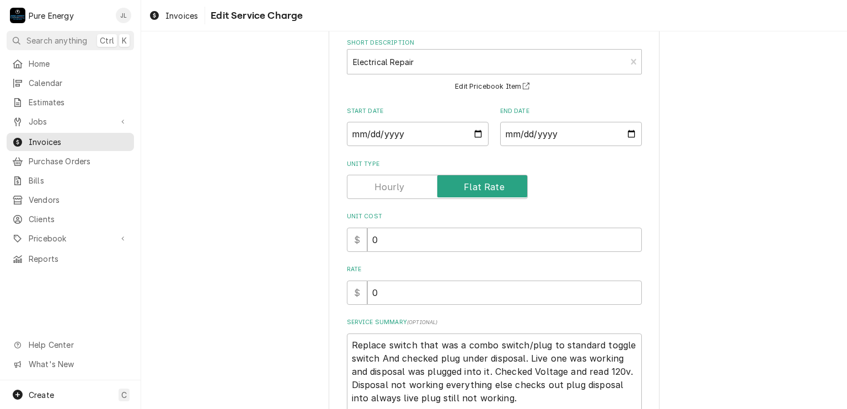
scroll to position [216, 0]
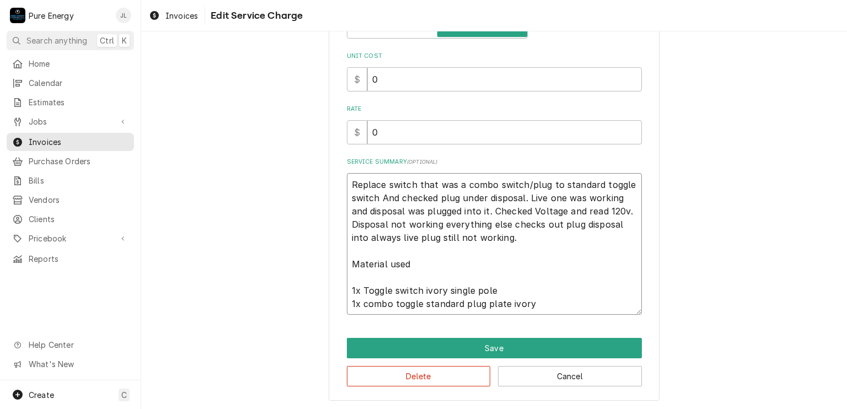
click at [349, 185] on textarea "Replace switch that was a combo switch/plug to standard toggle switch And check…" at bounding box center [494, 244] width 295 height 142
type textarea "x"
type textarea "Replace switch that was a combo switch/plug to standard toggle switch And check…"
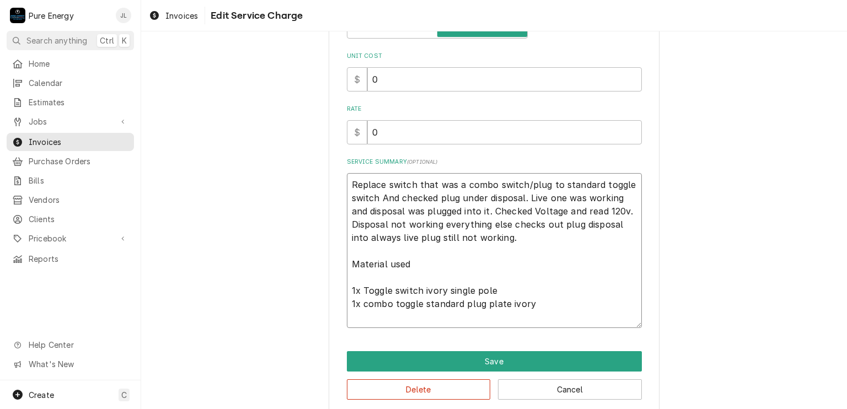
type textarea "x"
type textarea "Replace switch that was a combo switch/plug to standard toggle switch And check…"
type textarea "x"
type textarea "Replace switch that was a combo switch/plug to standard toggle switch And check…"
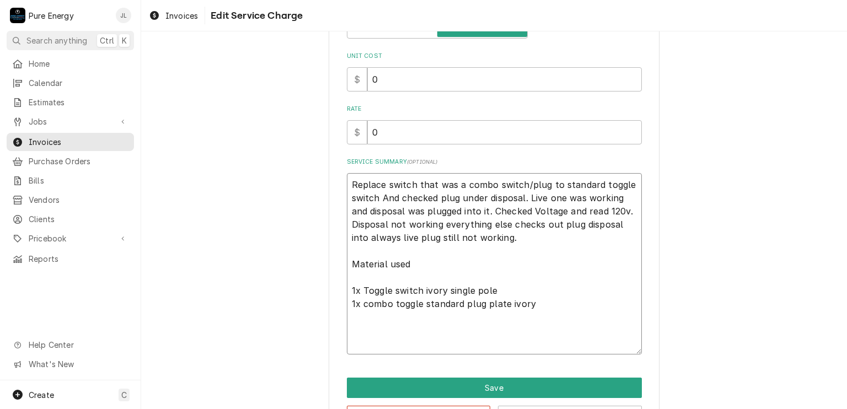
click at [349, 186] on textarea "Replace switch that was a combo switch/plug to standard toggle switch And check…" at bounding box center [494, 264] width 295 height 182
type textarea "x"
type textarea "T Replace switch that was a combo switch/plug to standard toggle switch And che…"
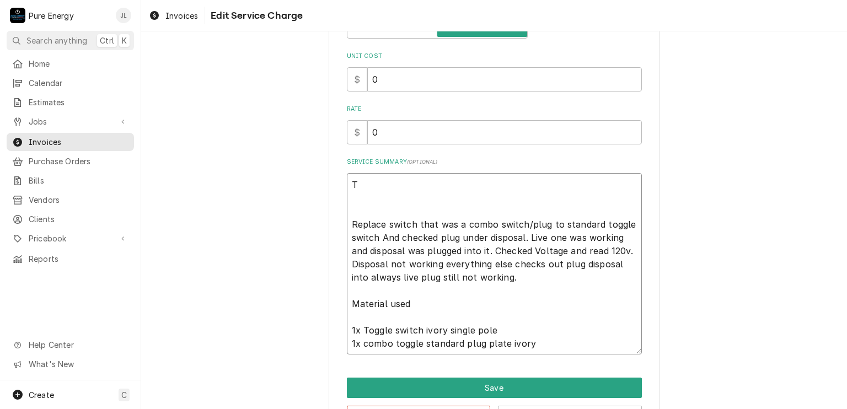
type textarea "x"
type textarea "Te Replace switch that was a combo switch/plug to standard toggle switch And ch…"
type textarea "x"
type textarea "Ten Replace switch that was a combo switch/plug to standard toggle switch And c…"
type textarea "x"
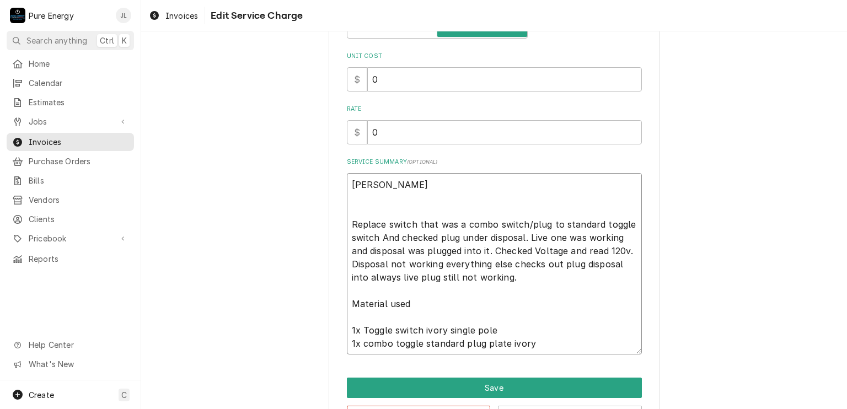
type textarea "Tenan Replace switch that was a combo switch/plug to standard toggle switch And…"
type textarea "x"
type textarea "Tenant Replace switch that was a combo switch/plug to standard toggle switch An…"
type textarea "x"
type textarea "Tenant r Replace switch that was a combo switch/plug to standard toggle switch …"
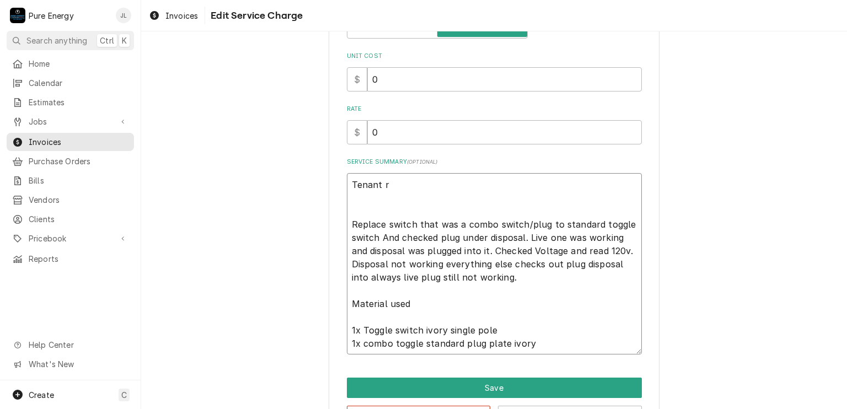
type textarea "x"
type textarea "Tenant re Replace switch that was a combo switch/plug to standard toggle switch…"
type textarea "x"
type textarea "Tenant rep Replace switch that was a combo switch/plug to standard toggle switc…"
type textarea "x"
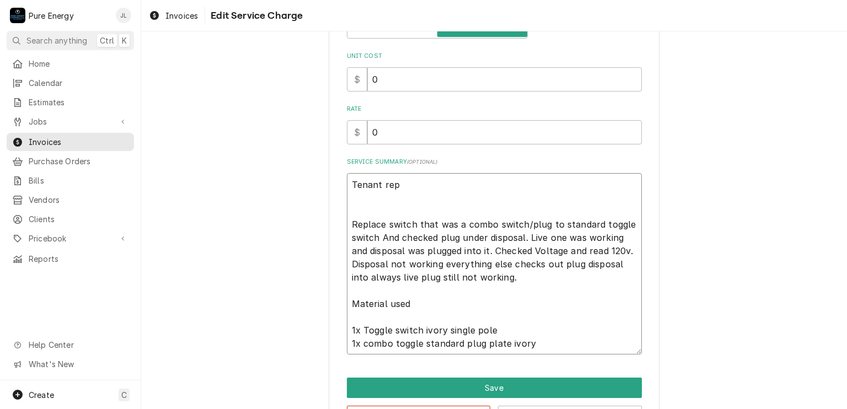
type textarea "Tenant repo Replace switch that was a combo switch/plug to standard toggle swit…"
type textarea "x"
type textarea "Tenant repor Replace switch that was a combo switch/plug to standard toggle swi…"
type textarea "x"
type textarea "Tenant report Replace switch that was a combo switch/plug to standard toggle sw…"
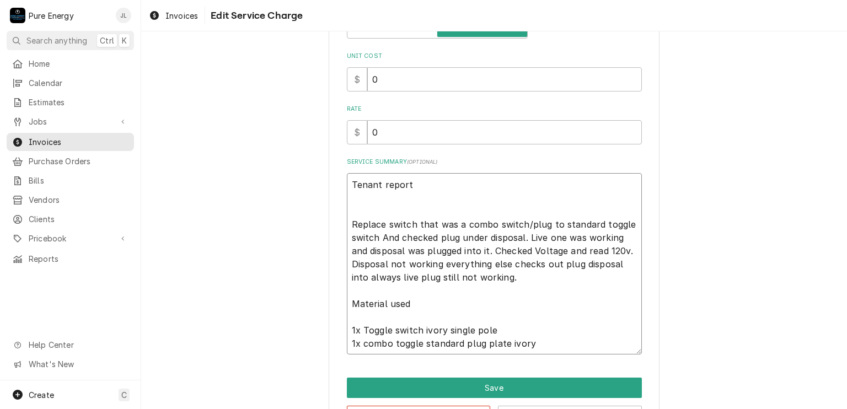
type textarea "x"
type textarea "Tenant reporte Replace switch that was a combo switch/plug to standard toggle s…"
type textarea "x"
type textarea "Tenant reported Replace switch that was a combo switch/plug to standard toggle …"
type textarea "x"
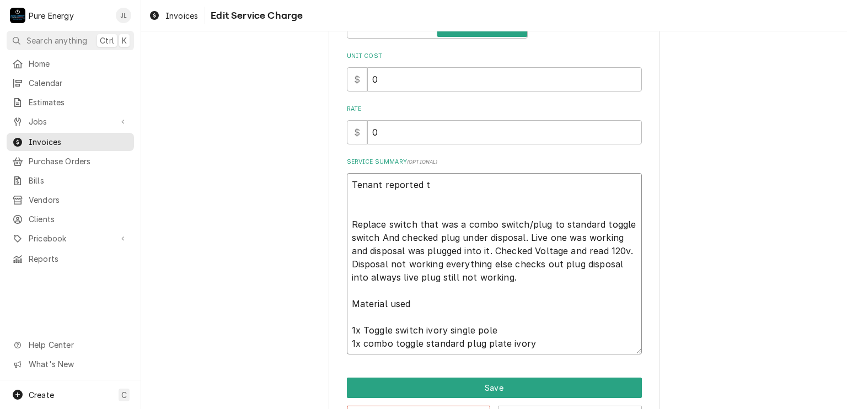
type textarea "Tenant reported th Replace switch that was a combo switch/plug to standard togg…"
type textarea "x"
type textarea "Tenant reported tha Replace switch that was a combo switch/plug to standard tog…"
type textarea "x"
type textarea "Tenant reported that Replace switch that was a combo switch/plug to standard to…"
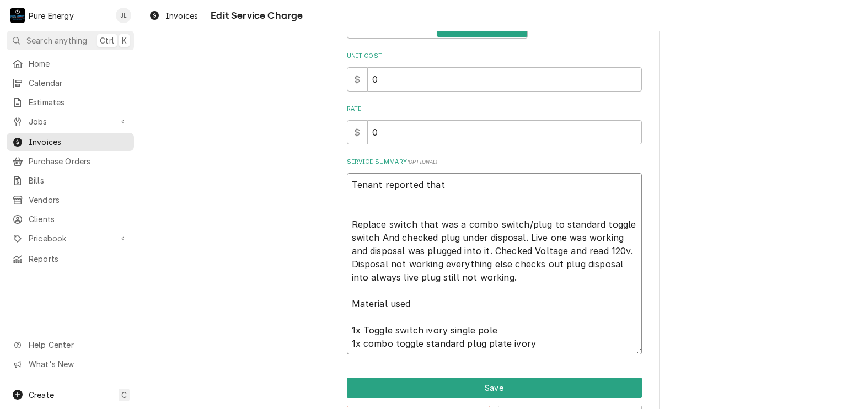
type textarea "x"
type textarea "Tenant reported that th Replace switch that was a combo switch/plug to standard…"
type textarea "x"
type textarea "Tenant reported that the Replace switch that was a combo switch/plug to standar…"
type textarea "x"
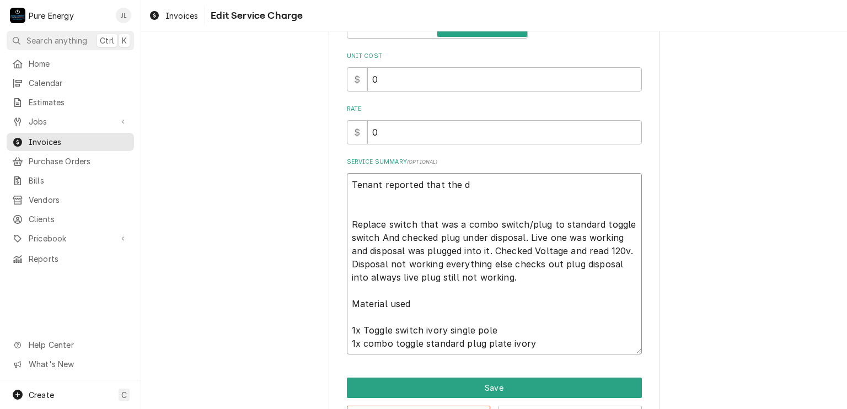
type textarea "Tenant reported that the di Replace switch that was a combo switch/plug to stan…"
type textarea "x"
type textarea "Tenant reported that the dis Replace switch that was a combo switch/plug to sta…"
type textarea "x"
type textarea "Tenant reported that the disp Replace switch that was a combo switch/plug to st…"
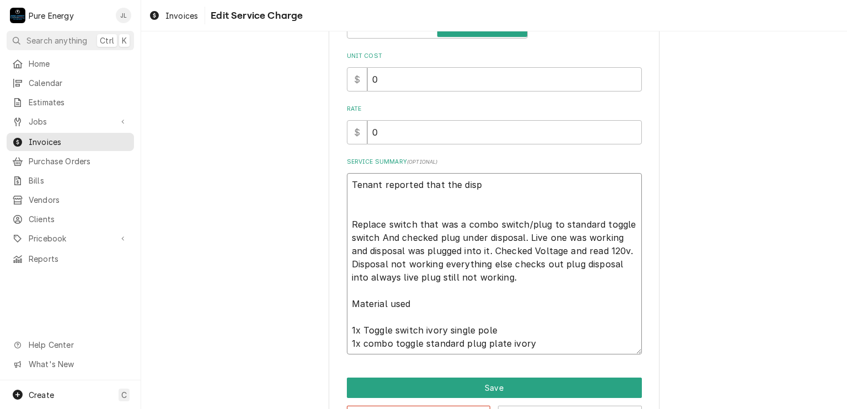
type textarea "x"
type textarea "Tenant reported that the dispo Replace switch that was a combo switch/plug to s…"
type textarea "x"
type textarea "Tenant reported that the dispos Replace switch that was a combo switch/plug to …"
type textarea "x"
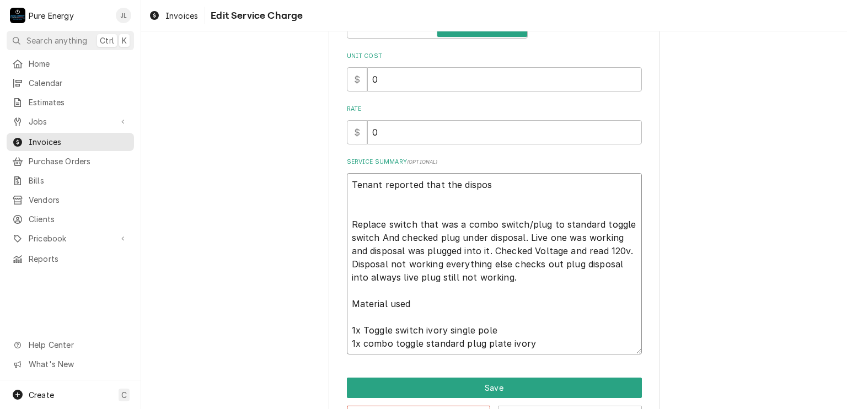
type textarea "Tenant reported that the disposa Replace switch that was a combo switch/plug to…"
type textarea "x"
type textarea "Tenant reported that the disposal Replace switch that was a combo switch/plug t…"
type textarea "x"
type textarea "Tenant reported that the disposal Replace switch that was a combo switch/plug t…"
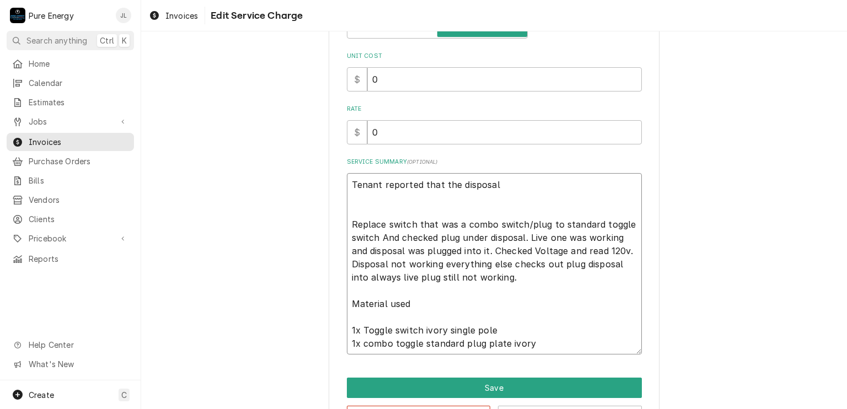
type textarea "x"
type textarea "Tenant reported that the disposal w Replace switch that was a combo switch/plug…"
type textarea "x"
type textarea "Tenant reported that the disposal wa Replace switch that was a combo switch/plu…"
type textarea "x"
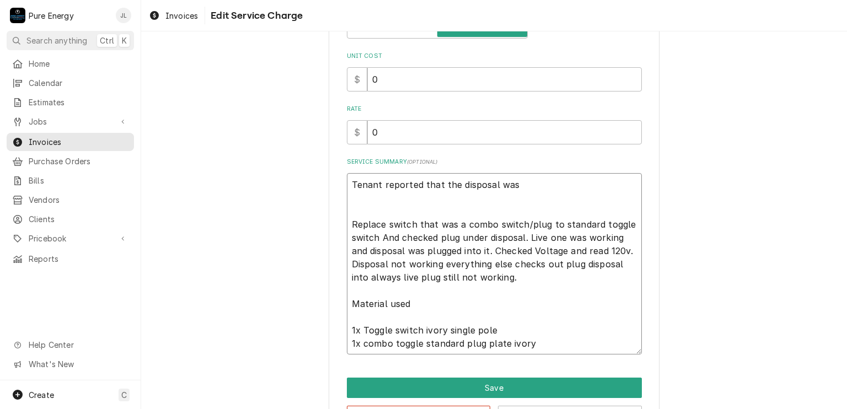
type textarea "Tenant reported that the disposal was Replace switch that was a combo switch/pl…"
type textarea "x"
type textarea "Tenant reported that the disposal was no Replace switch that was a combo switch…"
type textarea "x"
type textarea "Tenant reported that the disposal was not Replace switch that was a combo switc…"
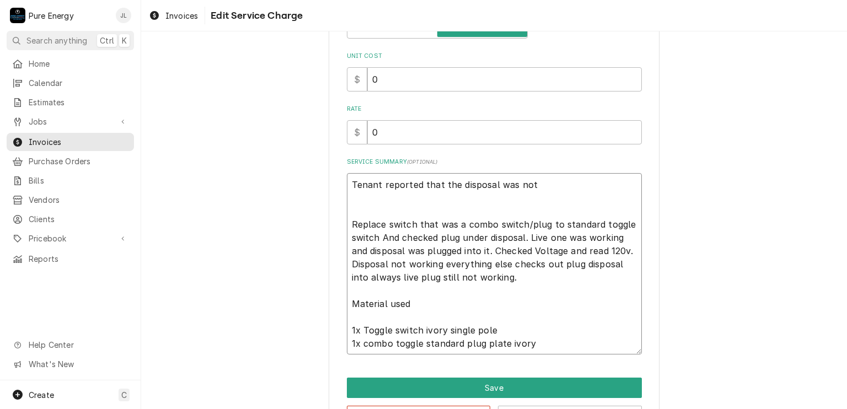
type textarea "x"
type textarea "Tenant reported that the disposal was not Replace switch that was a combo switc…"
type textarea "x"
type textarea "Tenant reported that the disposal was not w Replace switch that was a combo swi…"
type textarea "x"
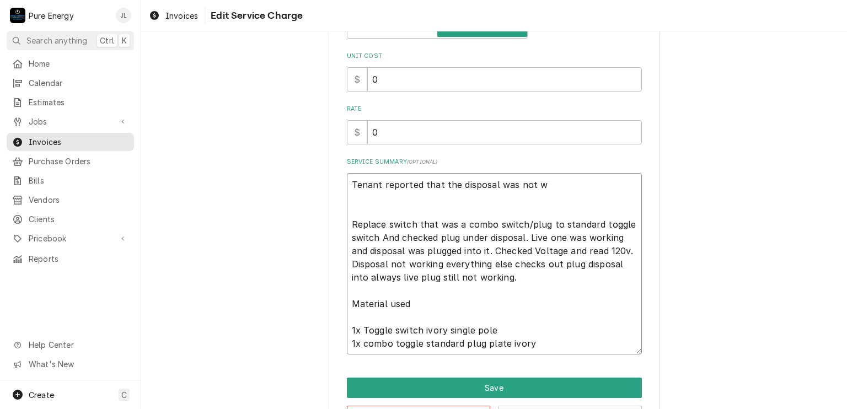
type textarea "Tenant reported that the disposal was not wo Replace switch that was a combo sw…"
type textarea "x"
type textarea "Tenant reported that the disposal was not work Replace switch that was a combo …"
type textarea "x"
type textarea "Tenant reported that the disposal was not worki Replace switch that was a combo…"
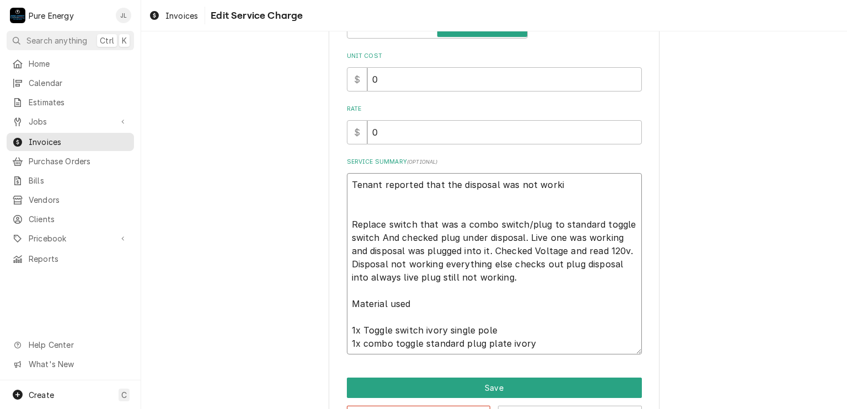
type textarea "x"
type textarea "Tenant reported that the disposal was not workin Replace switch that was a comb…"
type textarea "x"
type textarea "Tenant reported that the disposal was not working Replace switch that was a com…"
type textarea "x"
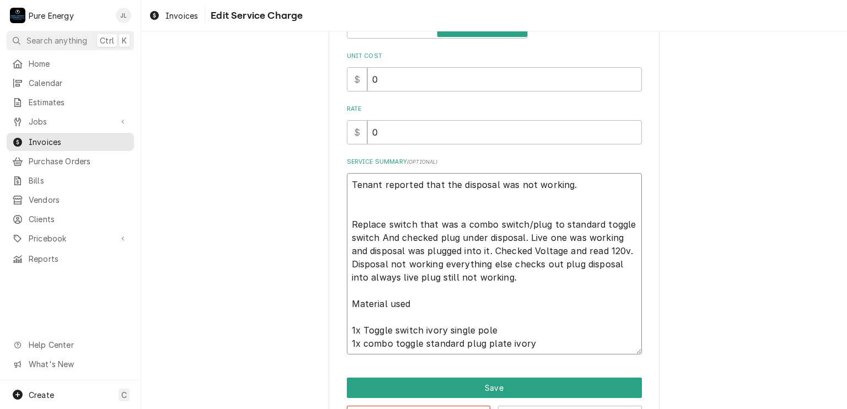
type textarea "Tenant reported that the disposal was not working. Replace switch that was a co…"
type textarea "x"
type textarea "Tenant reported that the disposal was not working. Replace switch that was a co…"
type textarea "x"
type textarea "Tenant reported that the disposal was not working. W Replace switch that was a …"
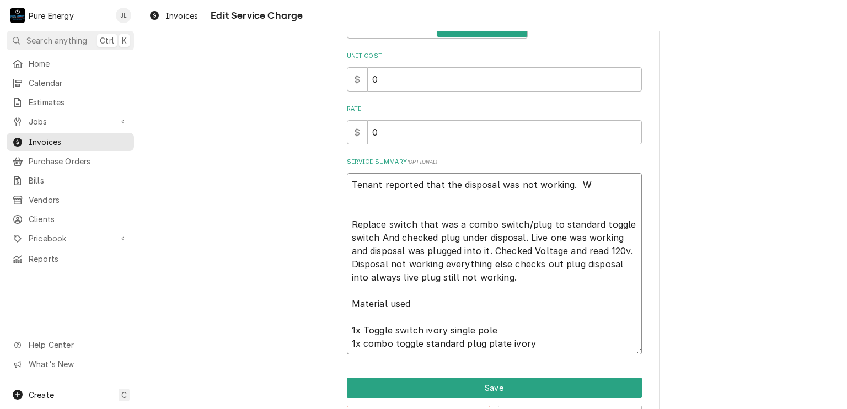
type textarea "x"
type textarea "Tenant reported that the disposal was not working. We Replace switch that was a…"
type textarea "x"
type textarea "Tenant reported that the disposal was not working. We Replace switch that was a…"
type textarea "x"
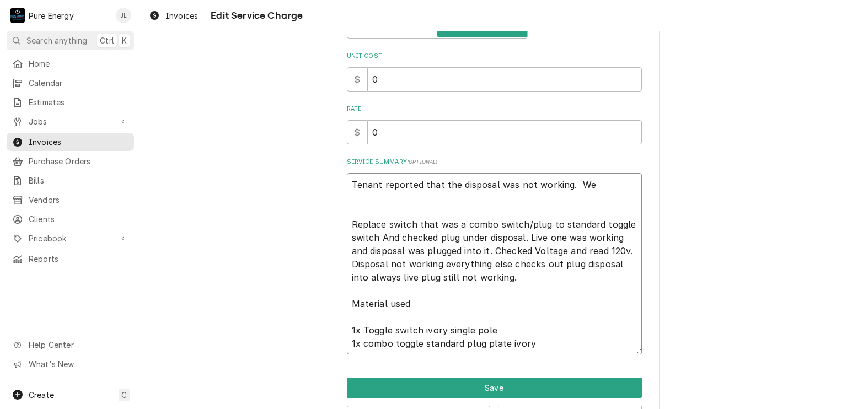
type textarea "Tenant reported that the disposal was not working. We g Replace switch that was…"
type textarea "x"
type textarea "Tenant reported that the disposal was not working. We go Replace switch that wa…"
type textarea "x"
type textarea "Tenant reported that the disposal was not working. We got Replace switch that w…"
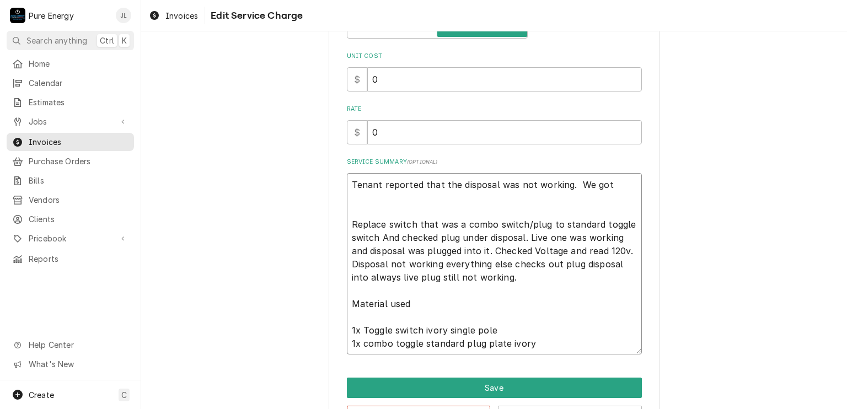
type textarea "x"
type textarea "Tenant reported that the disposal was not working. We got Replace switch that w…"
type textarea "x"
type textarea "Tenant reported that the disposal was not working. We got Replace switch that w…"
type textarea "x"
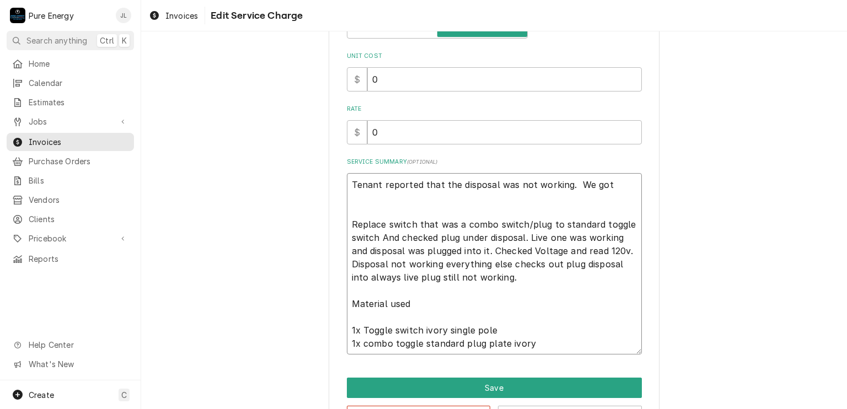
type textarea "Tenant reported that the disposal was not working. We go Replace switch that wa…"
type textarea "x"
type textarea "Tenant reported that the disposal was not working. We g Replace switch that was…"
type textarea "x"
type textarea "Tenant reported that the disposal was not working. We Replace switch that was a…"
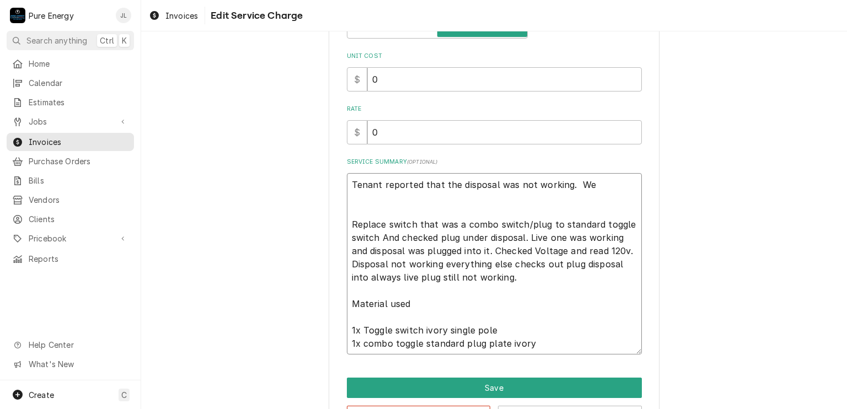
type textarea "x"
type textarea "Tenant reported that the disposal was not working. We ch Replace switch that wa…"
type textarea "x"
type textarea "Tenant reported that the disposal was not working. We che Replace switch that w…"
type textarea "x"
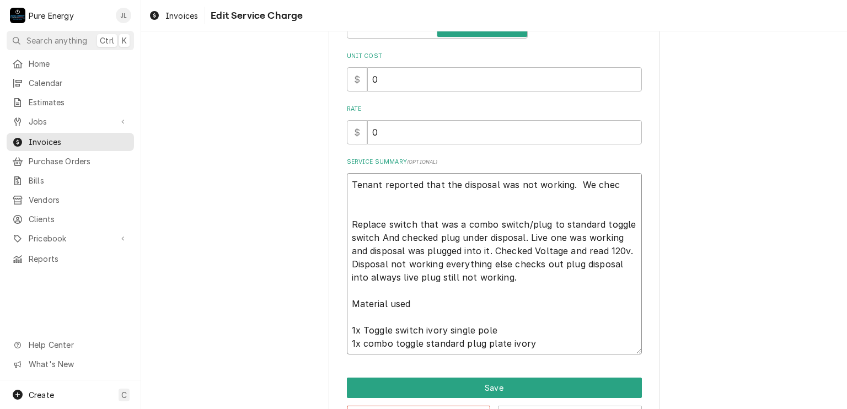
type textarea "Tenant reported that the disposal was not working. We check Replace switch that…"
type textarea "x"
type textarea "Tenant reported that the disposal was not working. We checke Replace switch tha…"
type textarea "x"
type textarea "Tenant reported that the disposal was not working. We checked Replace switch th…"
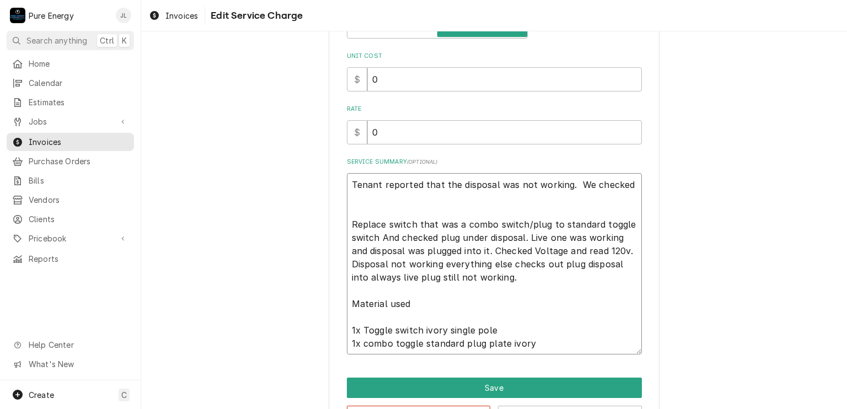
type textarea "x"
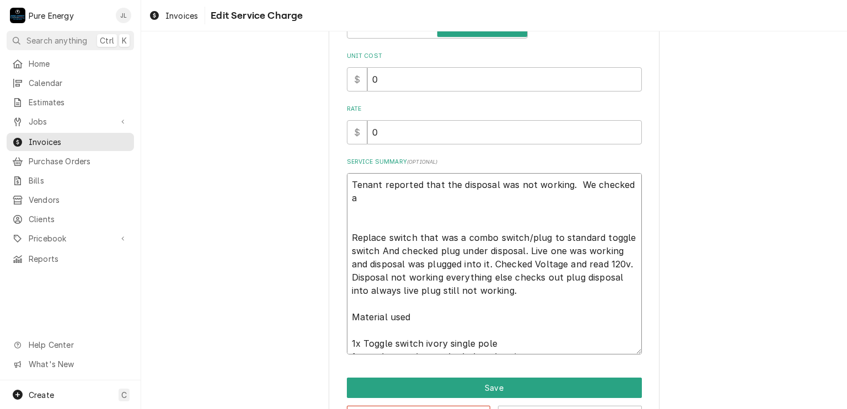
type textarea "Tenant reported that the disposal was not working. We checked an Replace switch…"
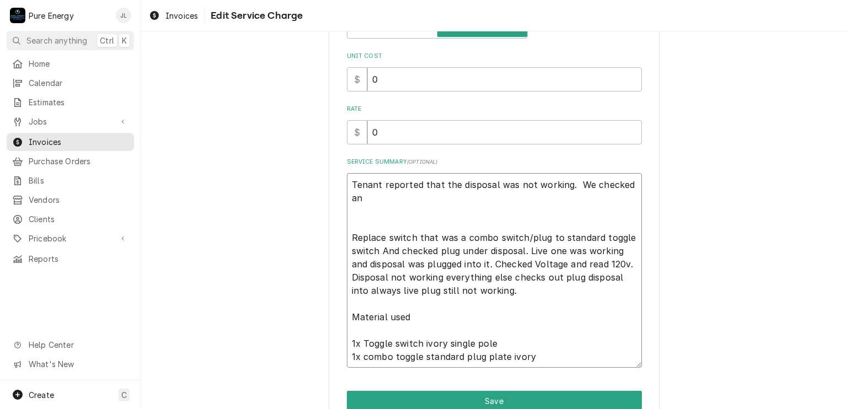
type textarea "x"
type textarea "Tenant reported that the disposal was not working. We checked and Replace switc…"
type textarea "x"
type textarea "Tenant reported that the disposal was not working. We checked and f Replace swi…"
type textarea "x"
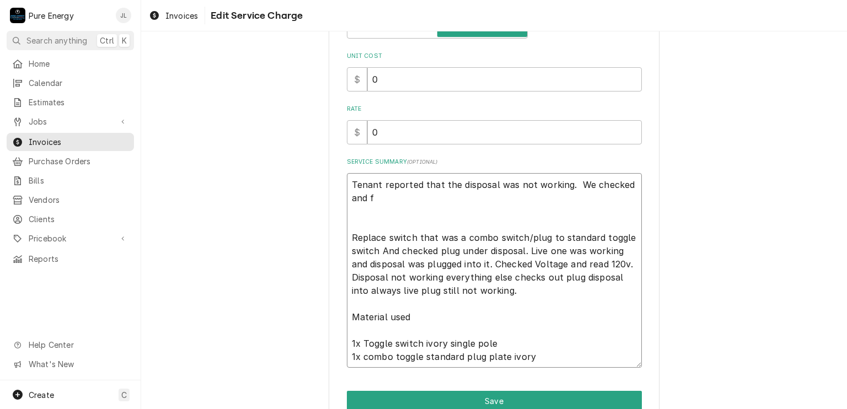
type textarea "Tenant reported that the disposal was not working. We checked and fo Replace sw…"
type textarea "x"
type textarea "Tenant reported that the disposal was not working. We checked and fou Replace s…"
type textarea "x"
type textarea "Tenant reported that the disposal was not working. We checked and foun Replace …"
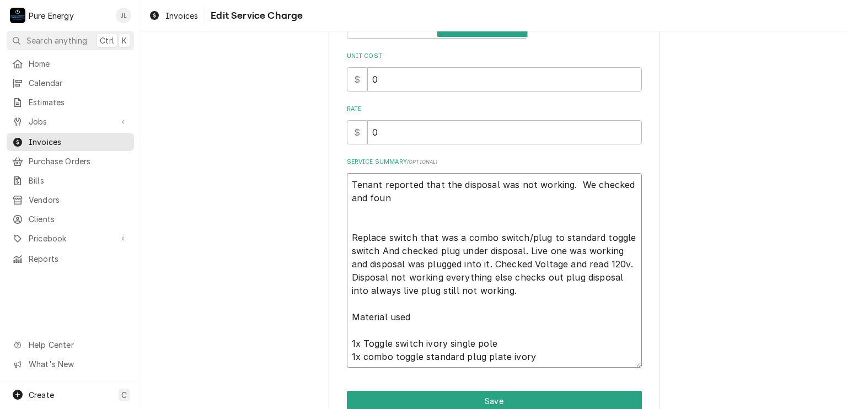
type textarea "x"
type textarea "Tenant reported that the disposal was not working. We checked and found Replace…"
type textarea "x"
type textarea "Tenant reported that the disposal was not working. We checked and found Replace…"
type textarea "x"
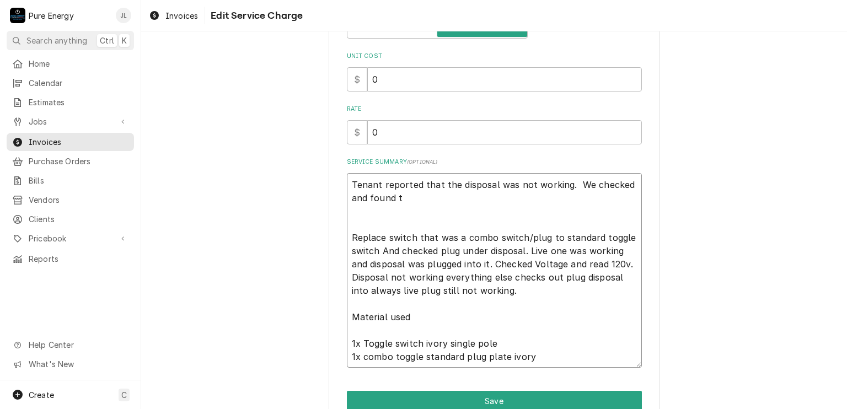
type textarea "Tenant reported that the disposal was not working. We checked and found th Repl…"
type textarea "x"
type textarea "Tenant reported that the disposal was not working. We checked and found tha Rep…"
type textarea "x"
type textarea "Tenant reported that the disposal was not working. We checked and found that Re…"
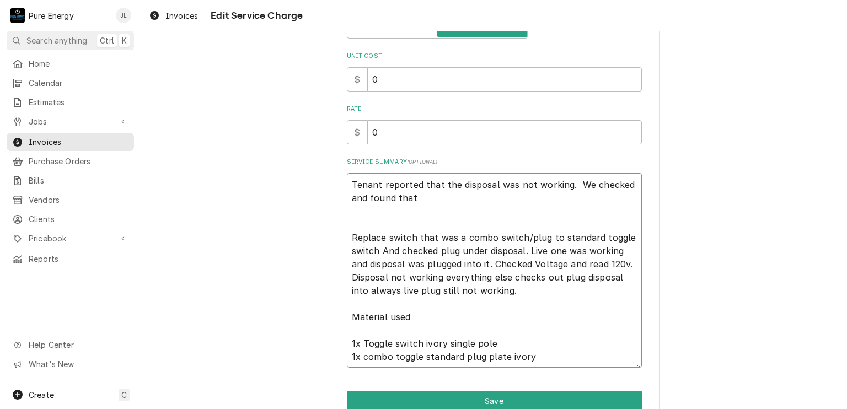
type textarea "x"
type textarea "Tenant reported that the disposal was not working. We checked and found that t …"
type textarea "x"
type textarea "Tenant reported that the disposal was not working. We checked and found that th…"
type textarea "x"
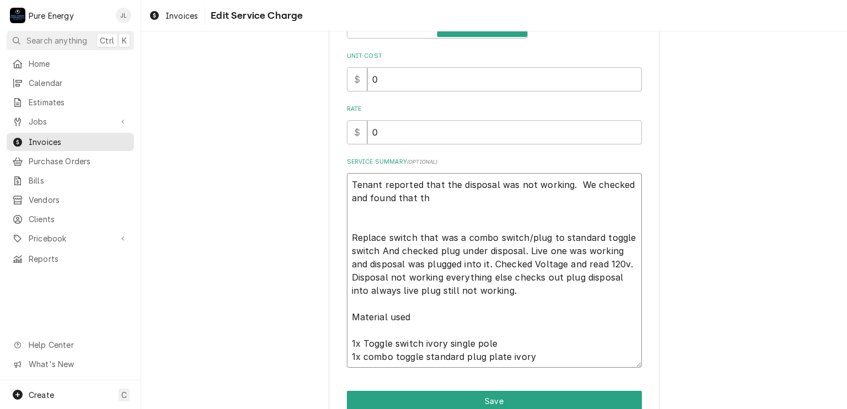
type textarea "Tenant reported that the disposal was not working. We checked and found that th…"
type textarea "x"
type textarea "Tenant reported that the disposal was not working. We checked and found that th…"
type textarea "x"
type textarea "Tenant reported that the disposal was not working. We checked and found that th…"
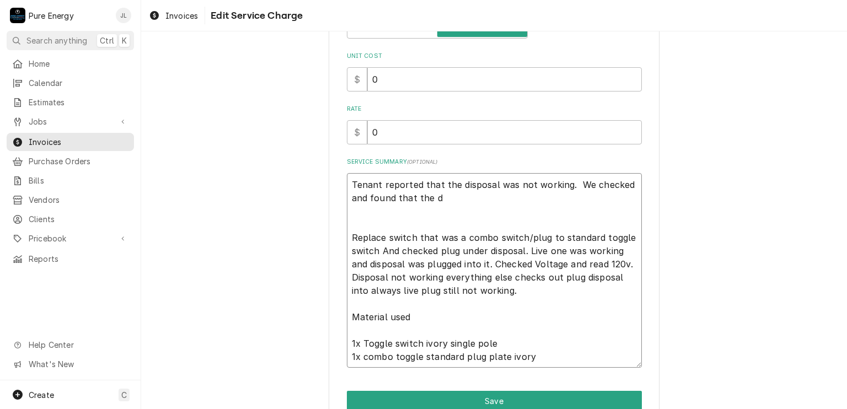
type textarea "x"
type textarea "Tenant reported that the disposal was not working. We checked and found that th…"
type textarea "x"
type textarea "Tenant reported that the disposal was not working. We checked and found that th…"
type textarea "x"
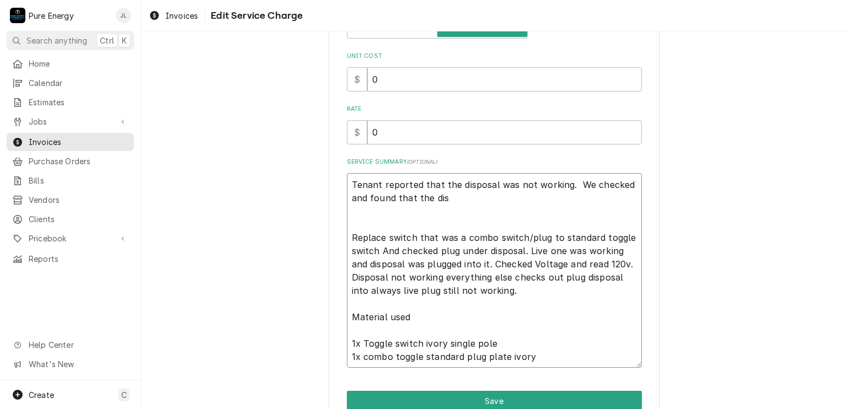
type textarea "Tenant reported that the disposal was not working. We checked and found that th…"
type textarea "x"
type textarea "Tenant reported that the disposal was not working. We checked and found that th…"
type textarea "x"
type textarea "Tenant reported that the disposal was not working. We checked and found that th…"
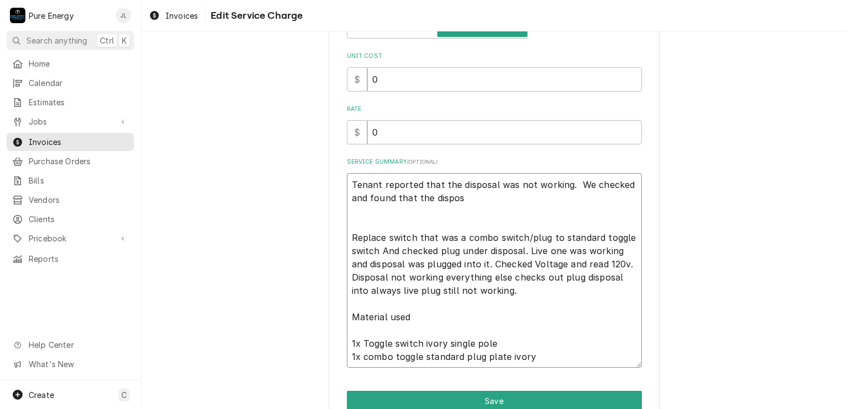
type textarea "x"
type textarea "Tenant reported that the disposal was not working. We checked and found that th…"
type textarea "x"
type textarea "Tenant reported that the disposal was not working. We checked and found that th…"
type textarea "x"
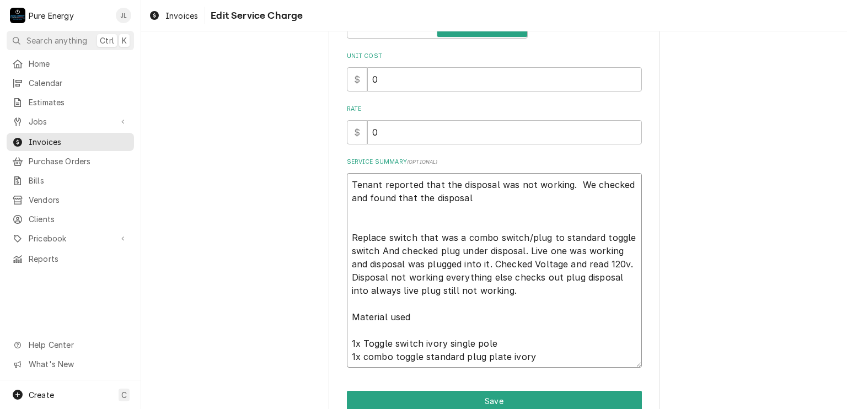
type textarea "Tenant reported that the disposal was not working. We checked and found that th…"
type textarea "x"
type textarea "Tenant reported that the disposal was not working. We checked and found that th…"
type textarea "x"
type textarea "Tenant reported that the disposal was not working. We checked and found that th…"
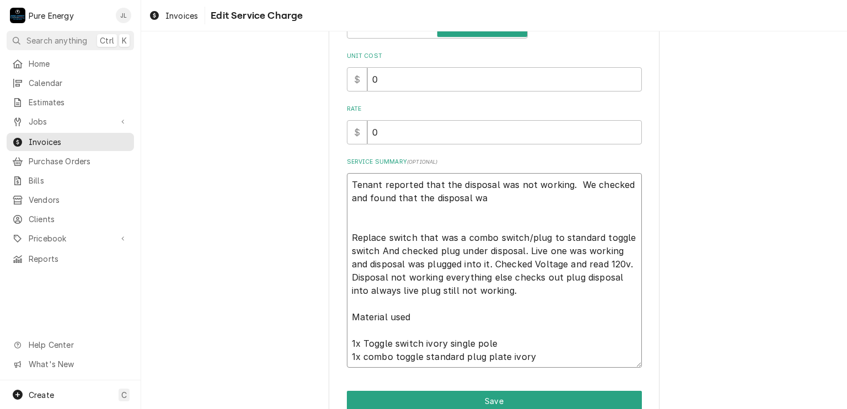
type textarea "x"
type textarea "Tenant reported that the disposal was not working. We checked and found that th…"
type textarea "x"
type textarea "Tenant reported that the disposal was not working. We checked and found that th…"
type textarea "x"
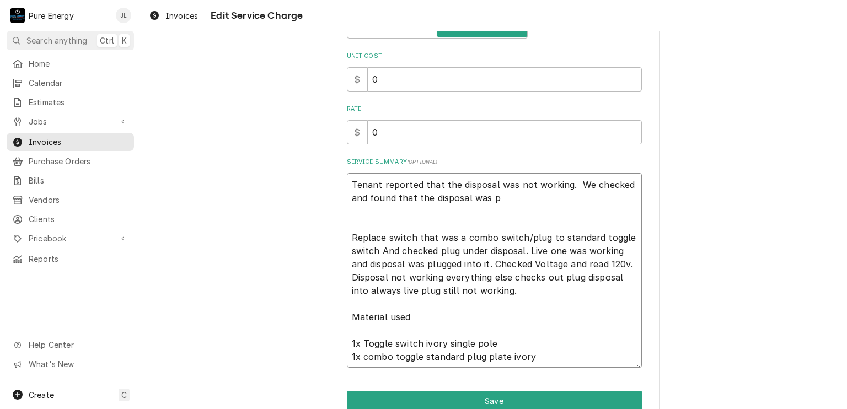
type textarea "Tenant reported that the disposal was not working. We checked and found that th…"
type textarea "x"
type textarea "Tenant reported that the disposal was not working. We checked and found that th…"
type textarea "x"
type textarea "Tenant reported that the disposal was not working. We checked and found that th…"
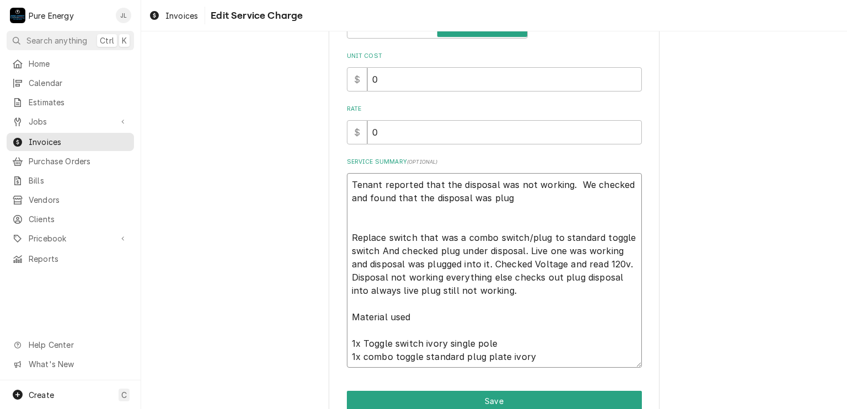
type textarea "x"
type textarea "Tenant reported that the disposal was not working. We checked and found that th…"
type textarea "x"
type textarea "Tenant reported that the disposal was not working. We checked and found that th…"
type textarea "x"
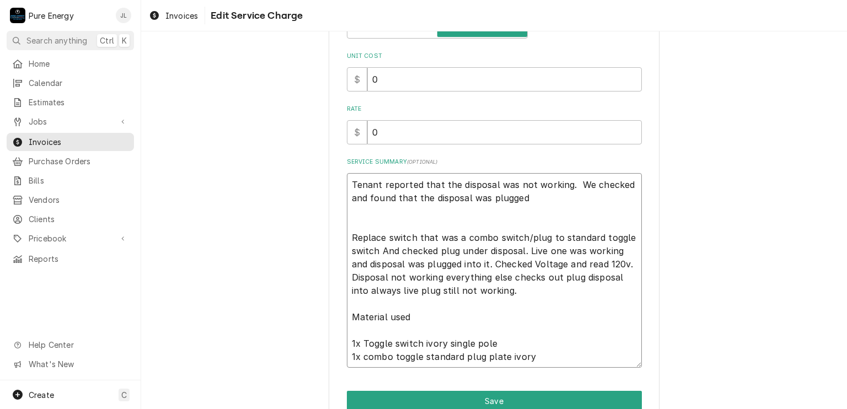
type textarea "Tenant reported that the disposal was not working. We checked and found that th…"
type textarea "x"
type textarea "Tenant reported that the disposal was not working. We checked and found that th…"
type textarea "x"
type textarea "Tenant reported that the disposal was not working. We checked and found that th…"
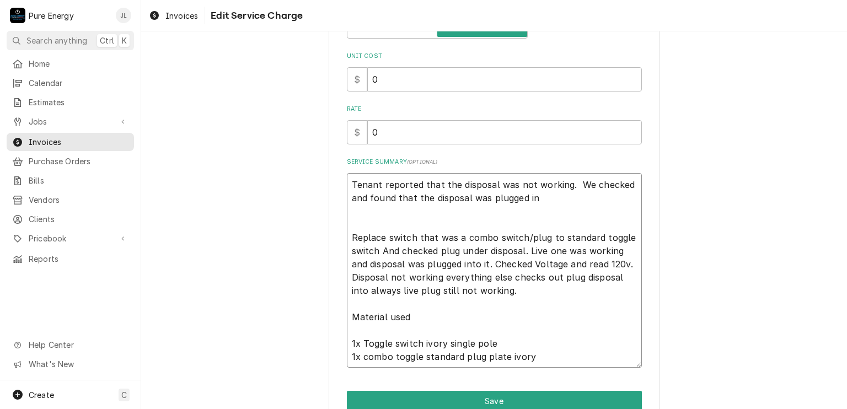
type textarea "x"
type textarea "Tenant reported that the disposal was not working. We checked and found that th…"
type textarea "x"
type textarea "Tenant reported that the disposal was not working. We checked and found that th…"
type textarea "x"
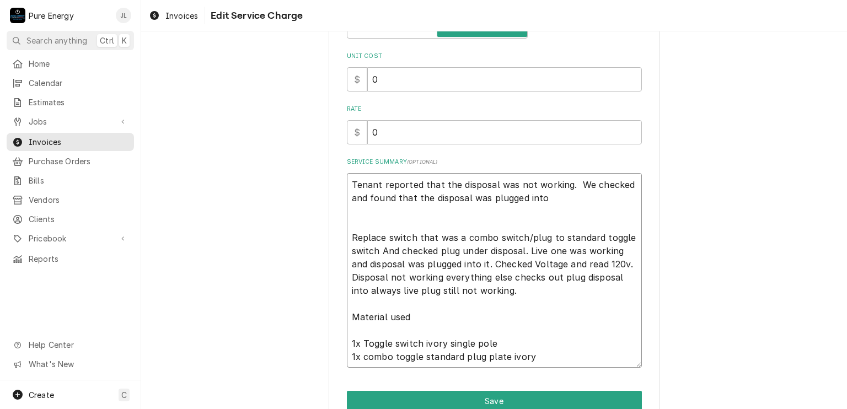
type textarea "Tenant reported that the disposal was not working. We checked and found that th…"
type textarea "x"
type textarea "Tenant reported that the disposal was not working. We checked and found that th…"
type textarea "x"
type textarea "Tenant reported that the disposal was not working. We checked and found that th…"
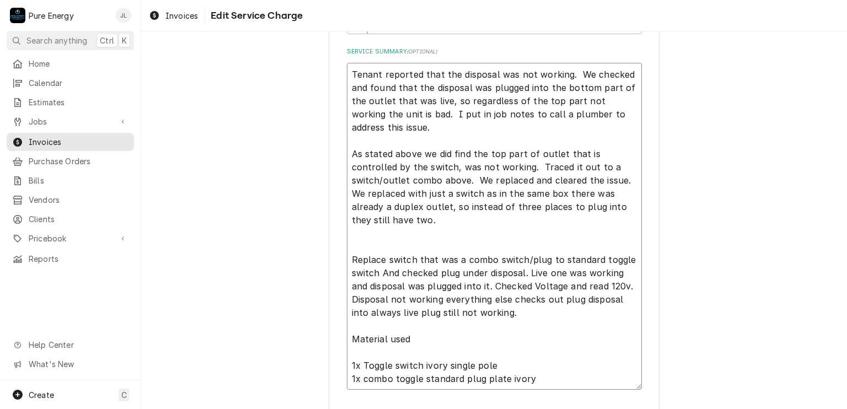
scroll to position [401, 0]
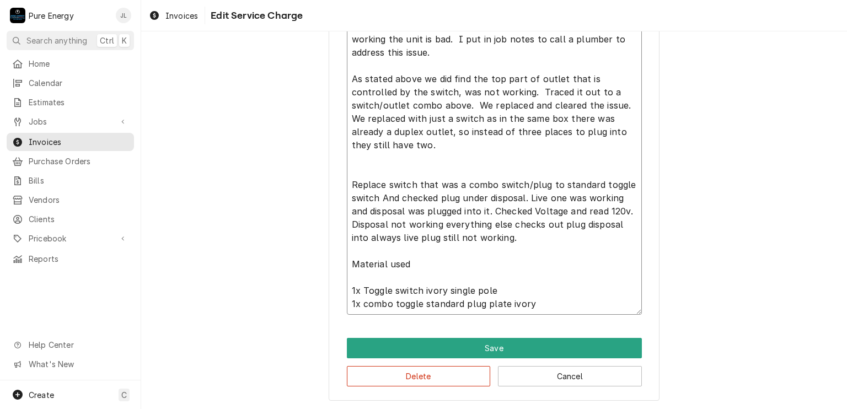
drag, startPoint x: 543, startPoint y: 303, endPoint x: 346, endPoint y: 168, distance: 238.9
click at [347, 168] on textarea "Tenant reported that the disposal was not working. We checked and found that th…" at bounding box center [494, 152] width 295 height 328
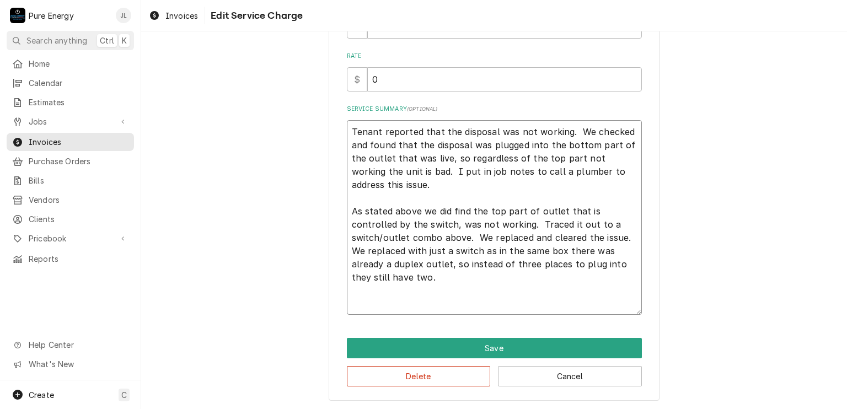
scroll to position [255, 0]
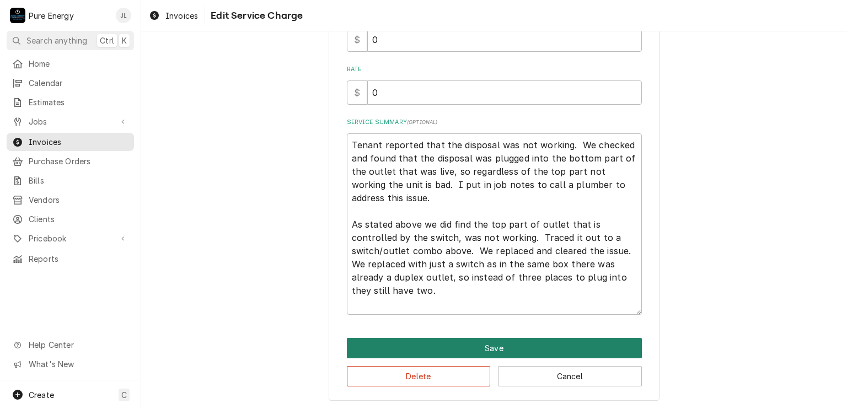
click at [490, 346] on button "Save" at bounding box center [494, 348] width 295 height 20
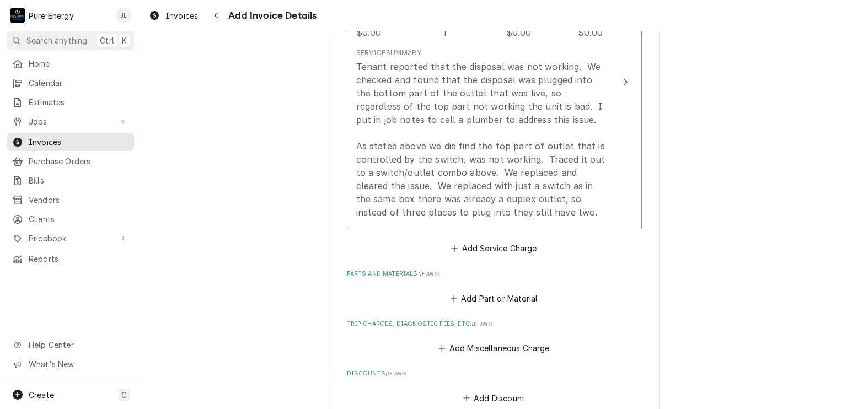
scroll to position [1100, 0]
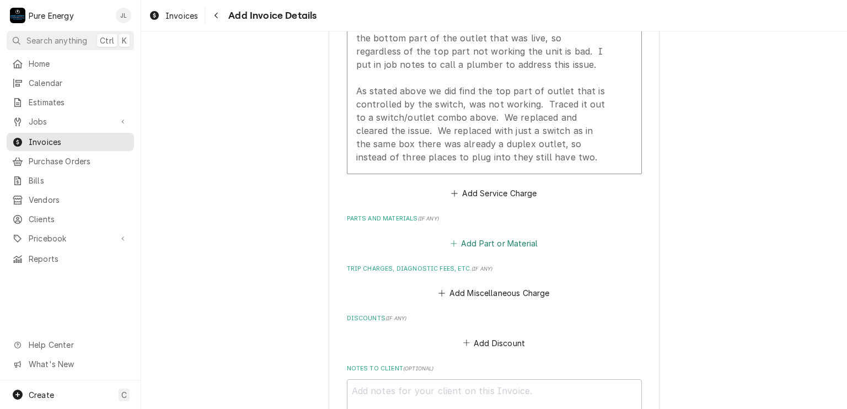
click at [481, 236] on button "Add Part or Material" at bounding box center [494, 243] width 91 height 15
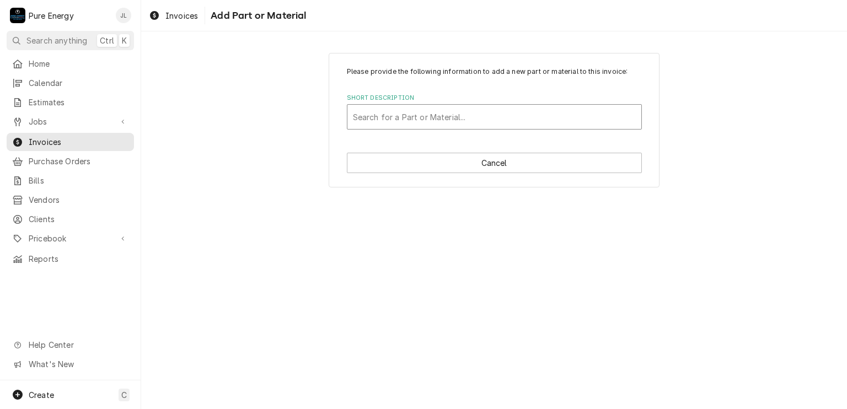
click at [413, 120] on div "Short Description" at bounding box center [494, 117] width 283 height 20
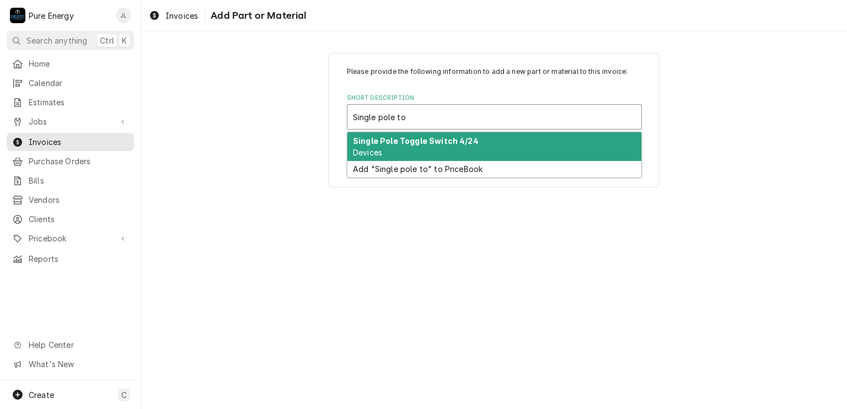
click at [414, 136] on strong "Single Pole Toggle Switch 4/24" at bounding box center [416, 140] width 126 height 9
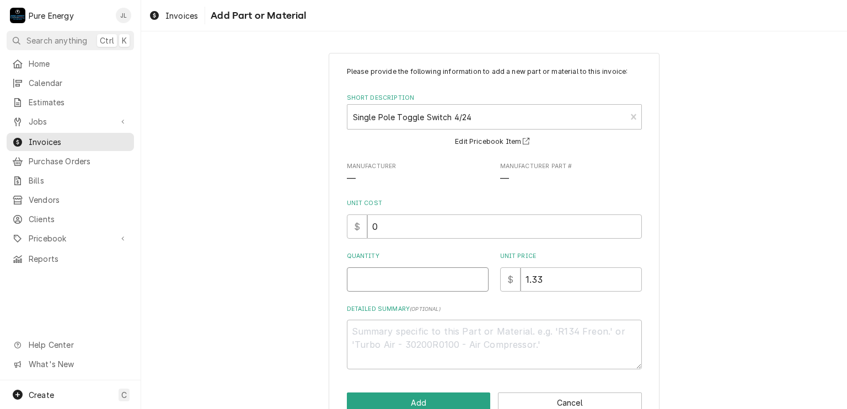
click at [418, 281] on input "Quantity" at bounding box center [418, 280] width 142 height 24
drag, startPoint x: 456, startPoint y: 393, endPoint x: 456, endPoint y: 343, distance: 50.2
click at [456, 390] on div "Please provide the following information to add a new part or material to this …" at bounding box center [494, 240] width 331 height 375
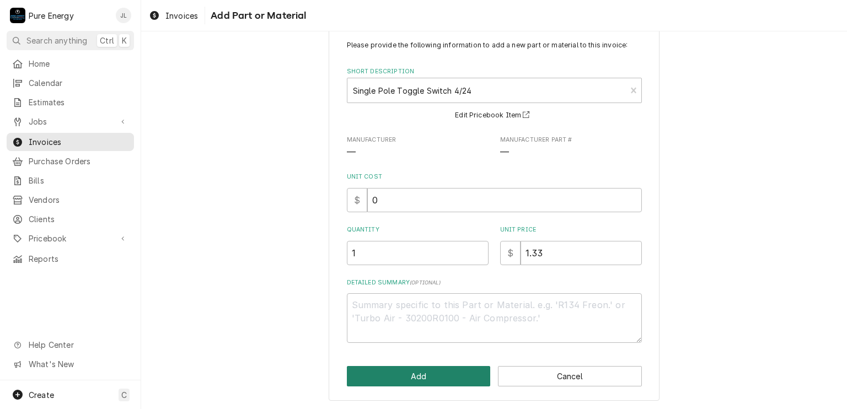
click at [442, 372] on button "Add" at bounding box center [419, 376] width 144 height 20
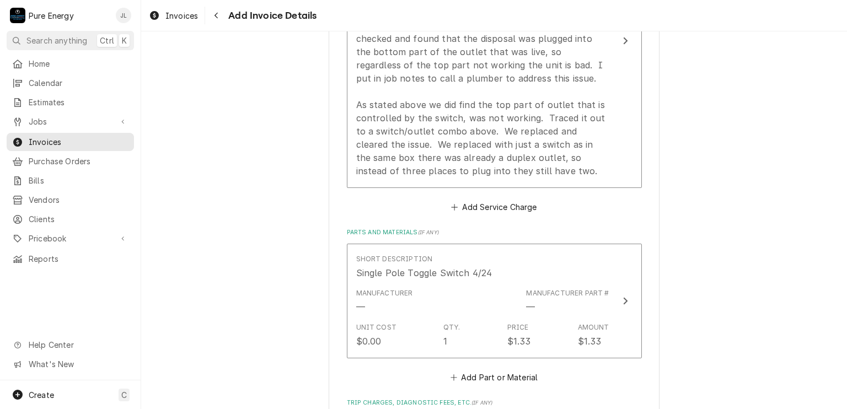
scroll to position [1307, 0]
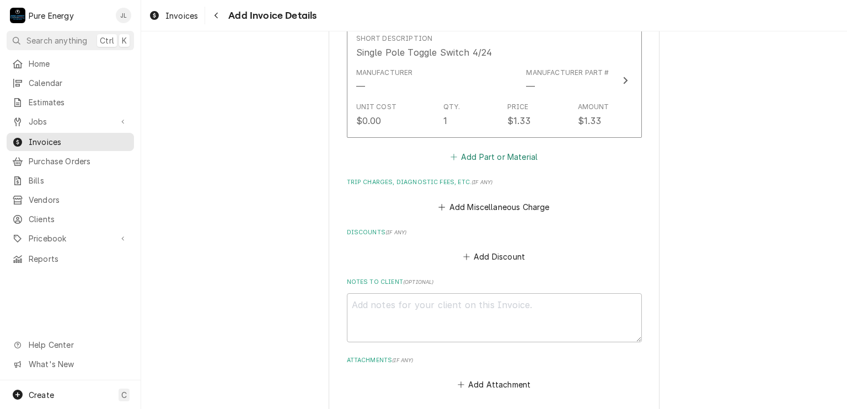
click at [477, 150] on button "Add Part or Material" at bounding box center [494, 157] width 91 height 15
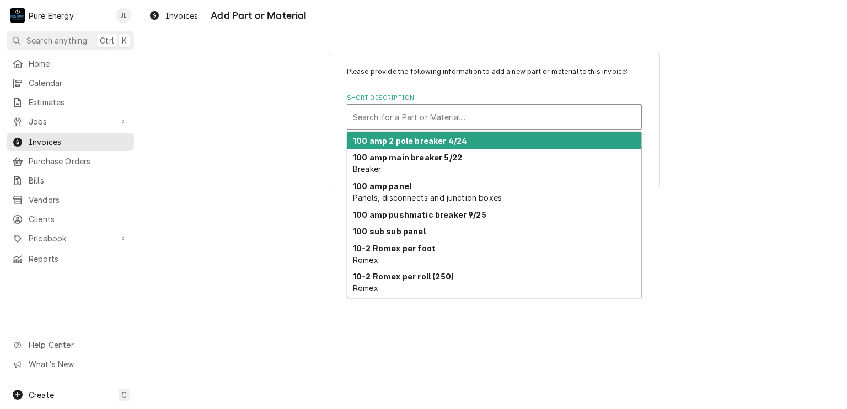
click at [423, 114] on div "Short Description" at bounding box center [494, 117] width 283 height 20
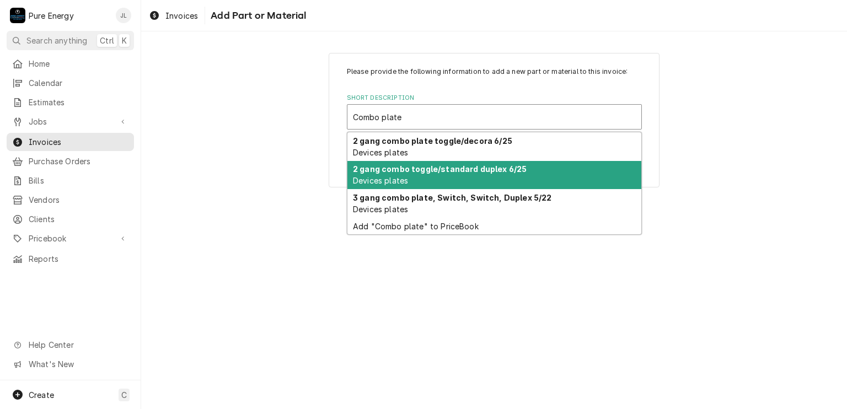
click at [434, 174] on div "2 gang combo toggle/standard duplex 6/25 Devices plates" at bounding box center [495, 175] width 294 height 29
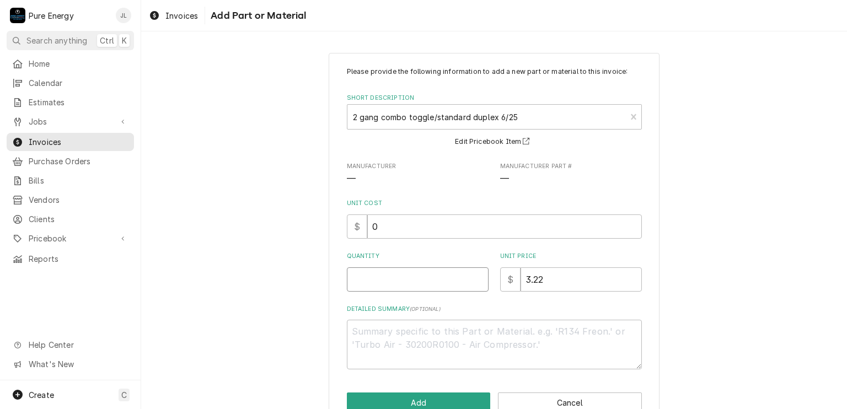
click at [395, 280] on input "Quantity" at bounding box center [418, 280] width 142 height 24
click at [449, 398] on button "Add" at bounding box center [419, 403] width 144 height 20
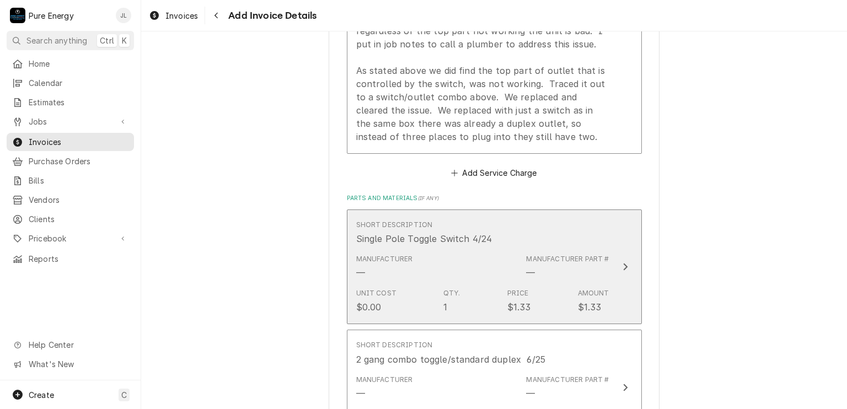
scroll to position [955, 0]
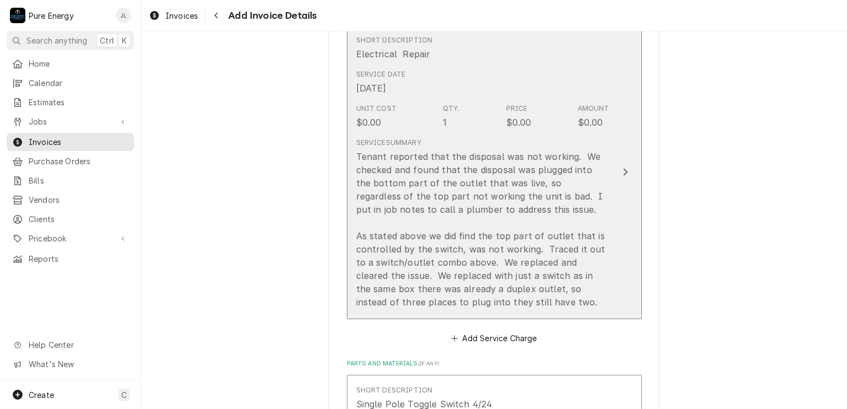
click at [532, 59] on div "Short Description Electrical Repair" at bounding box center [482, 48] width 253 height 34
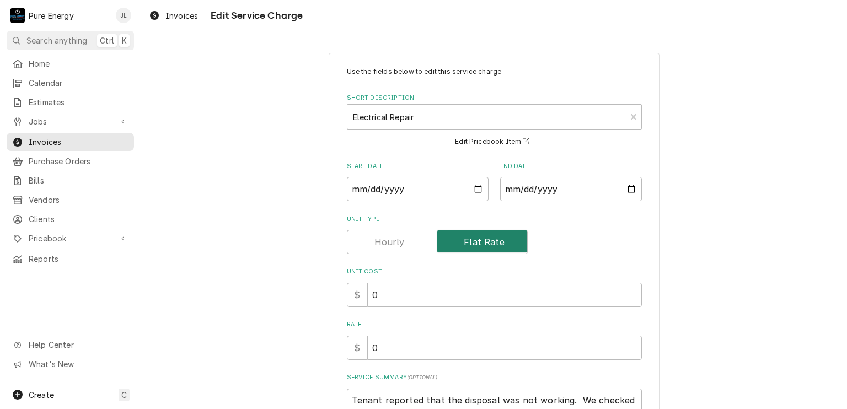
scroll to position [110, 0]
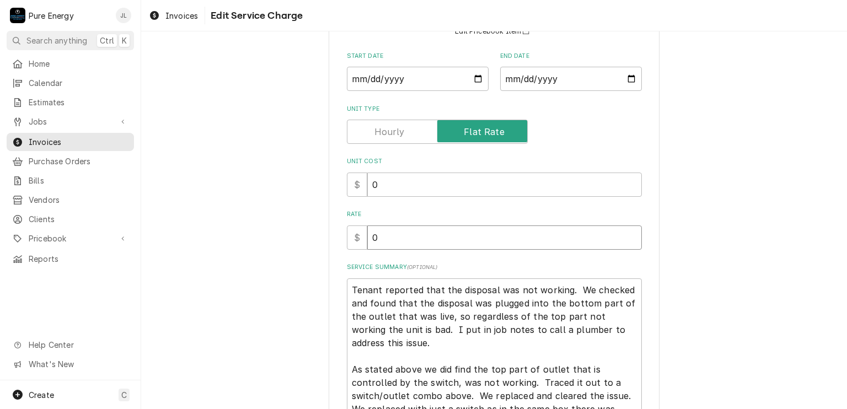
click at [397, 244] on input "0" at bounding box center [504, 238] width 275 height 24
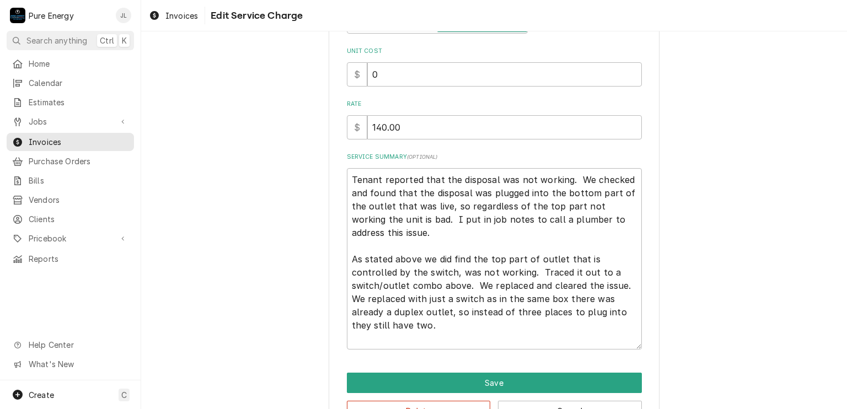
scroll to position [255, 0]
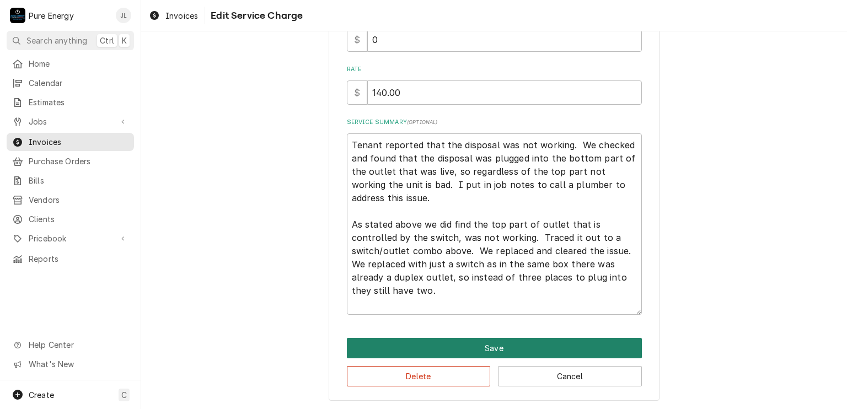
click at [467, 349] on button "Save" at bounding box center [494, 348] width 295 height 20
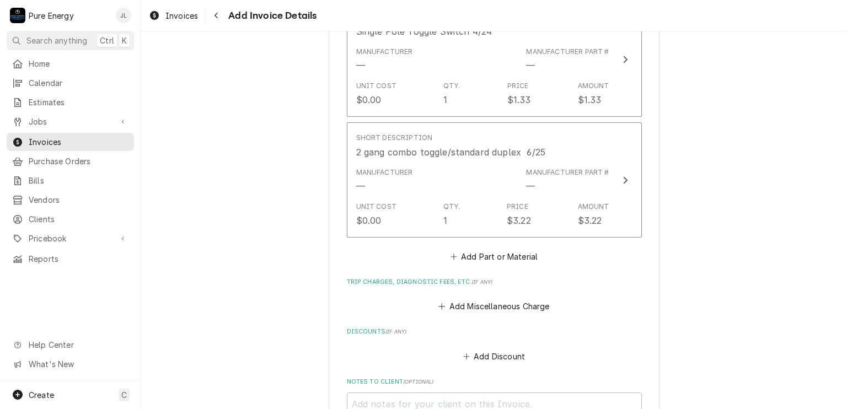
scroll to position [1617, 0]
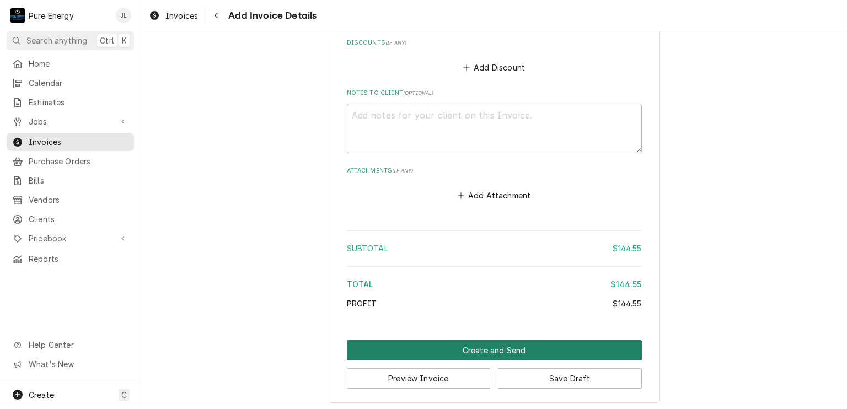
click at [472, 348] on button "Create and Send" at bounding box center [494, 350] width 295 height 20
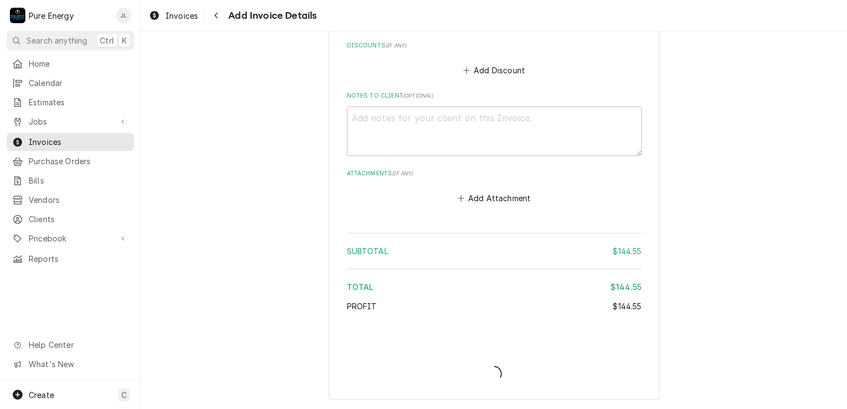
scroll to position [1611, 0]
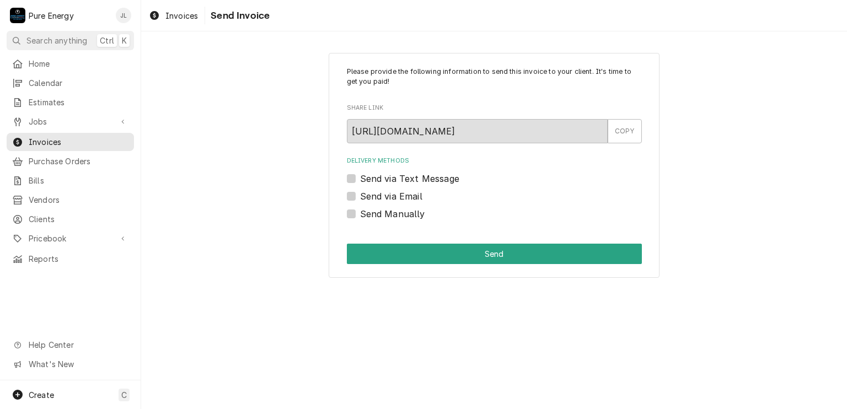
click at [360, 214] on label "Send Manually" at bounding box center [392, 213] width 65 height 13
click at [360, 214] on input "Send Manually" at bounding box center [507, 219] width 295 height 24
checkbox input "true"
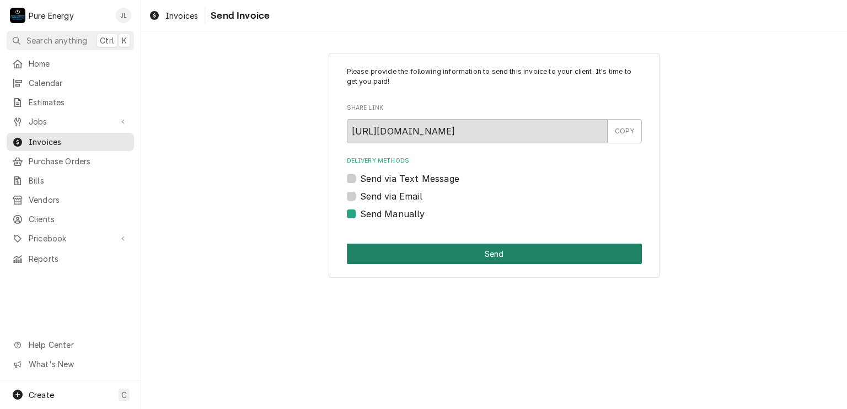
click at [510, 252] on button "Send" at bounding box center [494, 254] width 295 height 20
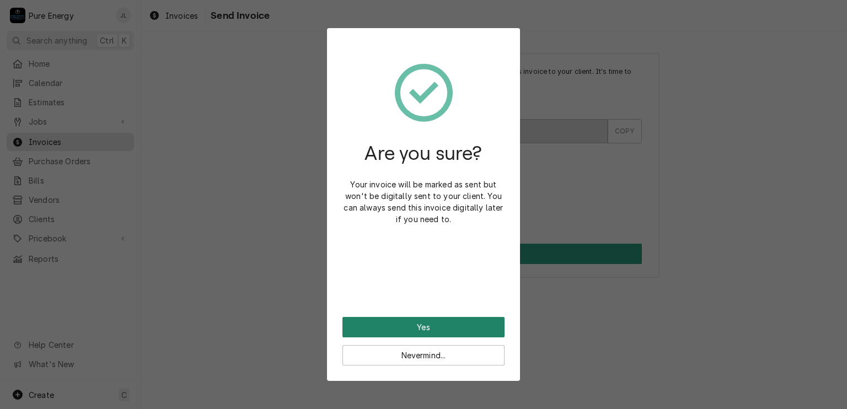
click at [450, 318] on button "Yes" at bounding box center [424, 327] width 162 height 20
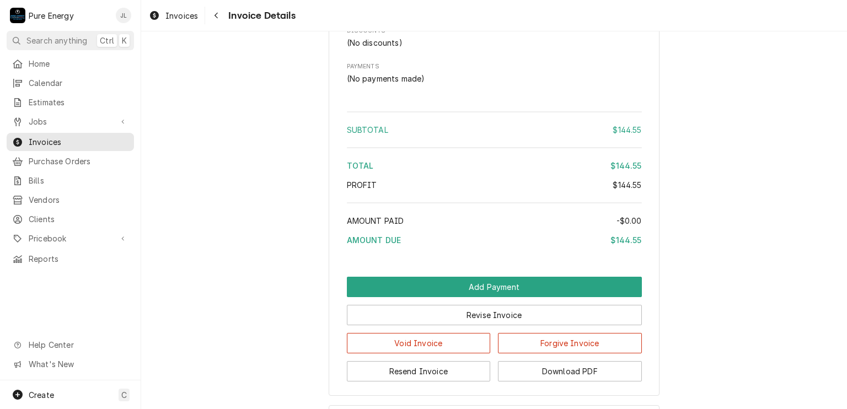
scroll to position [1241, 0]
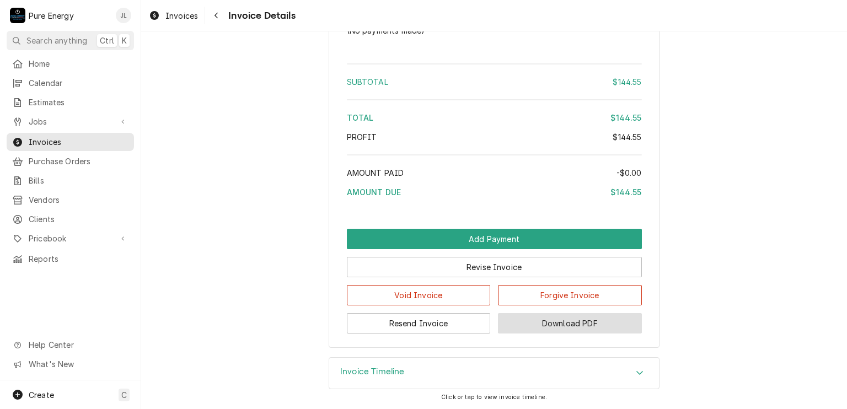
click at [555, 316] on button "Download PDF" at bounding box center [570, 323] width 144 height 20
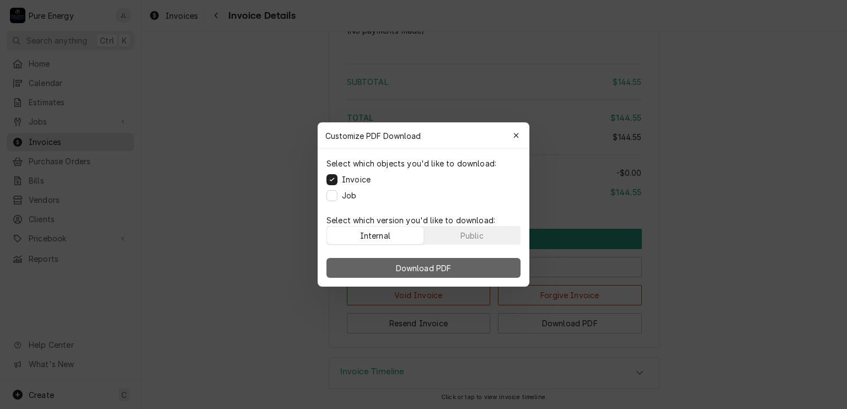
click at [444, 266] on span "Download PDF" at bounding box center [424, 269] width 60 height 12
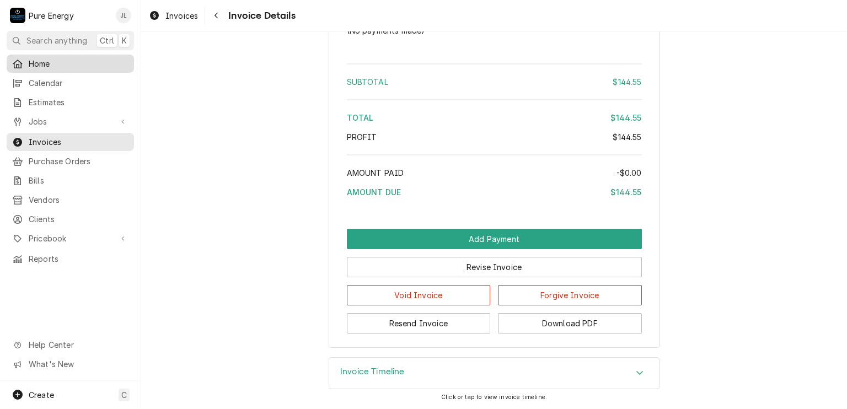
click at [57, 58] on span "Home" at bounding box center [79, 64] width 100 height 12
